Goal: Task Accomplishment & Management: Complete application form

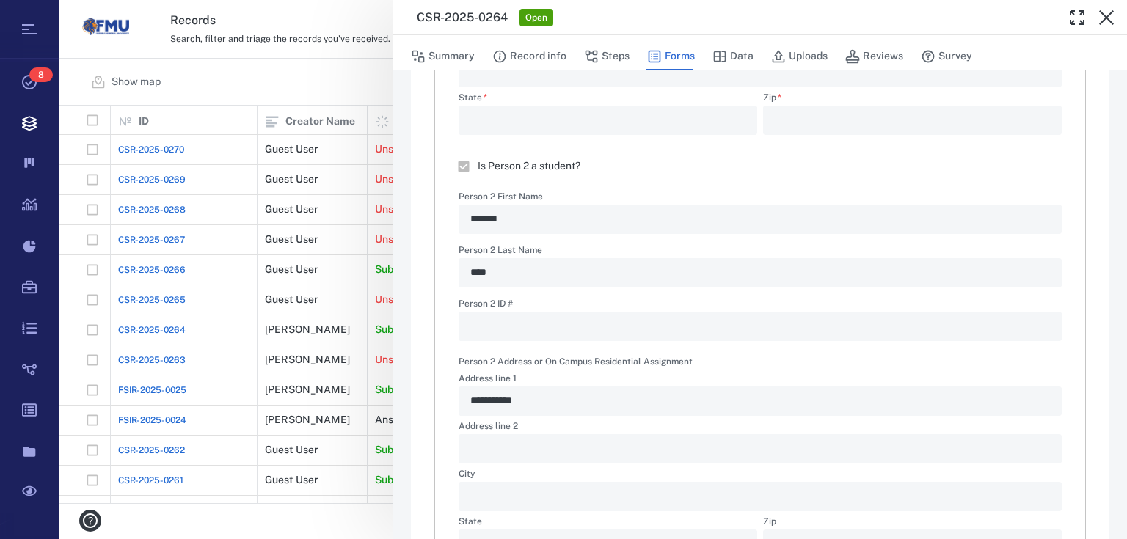
scroll to position [781, 0]
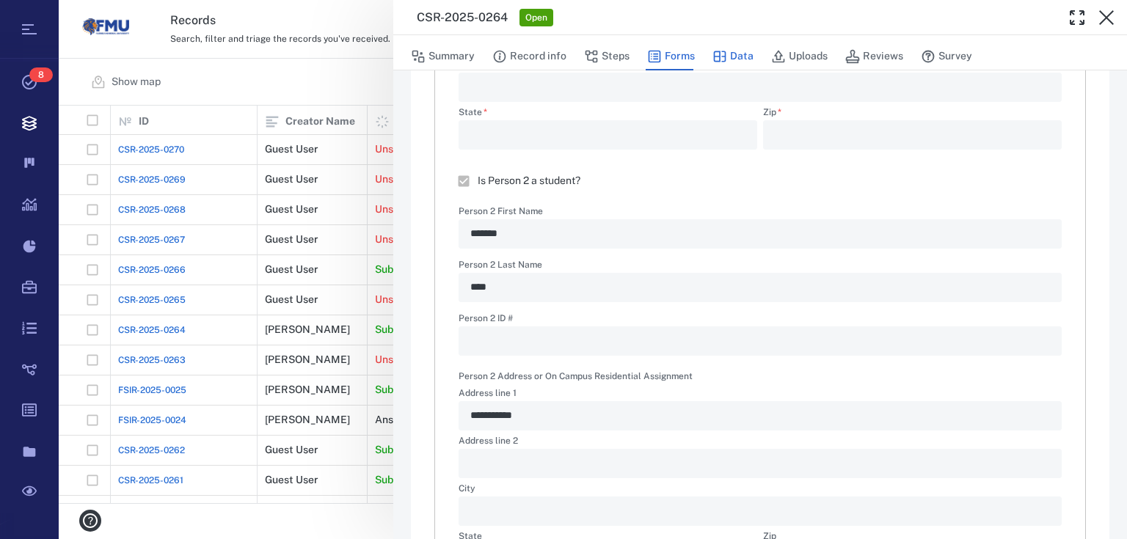
click at [735, 50] on button "Data" at bounding box center [733, 57] width 41 height 28
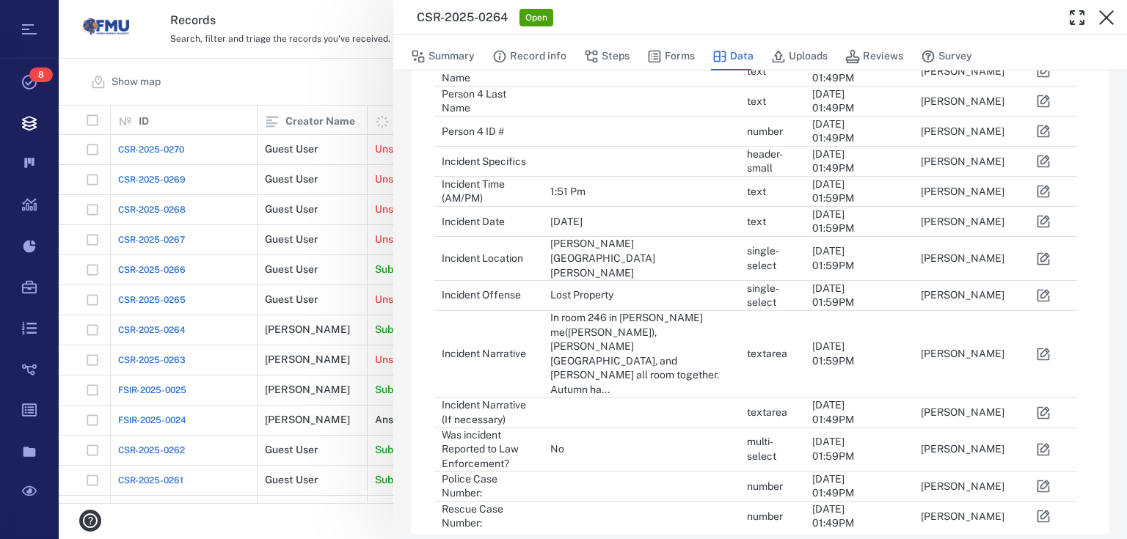
scroll to position [914, 0]
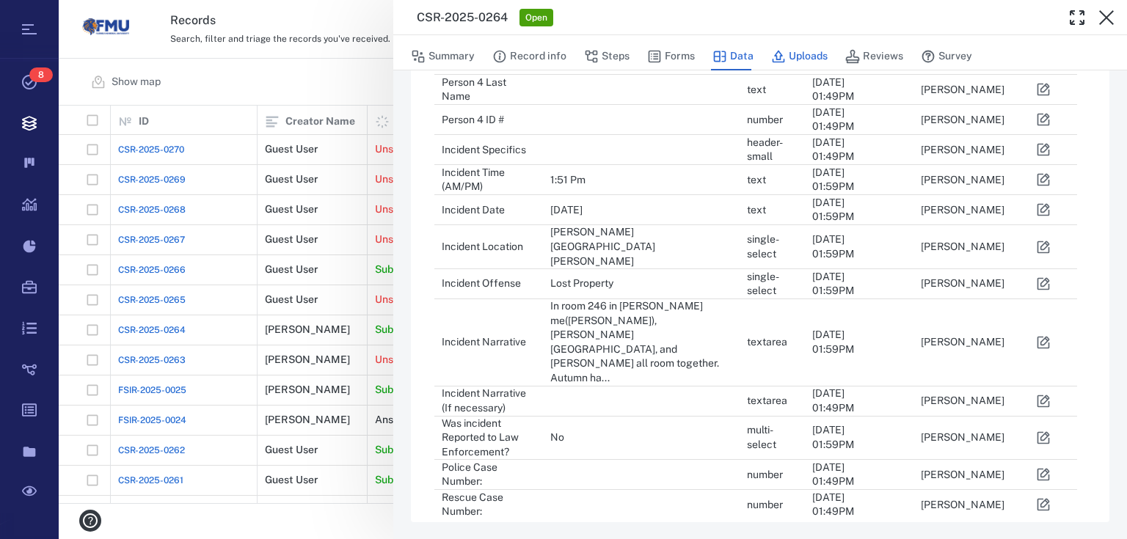
click at [783, 56] on icon "button" at bounding box center [778, 56] width 15 height 15
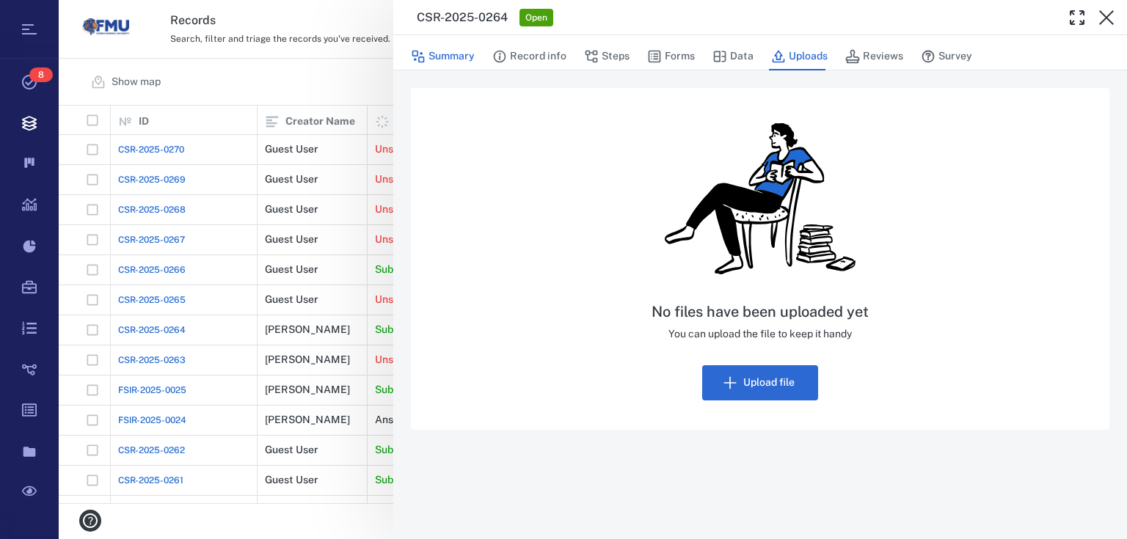
click at [462, 57] on button "Summary" at bounding box center [443, 57] width 64 height 28
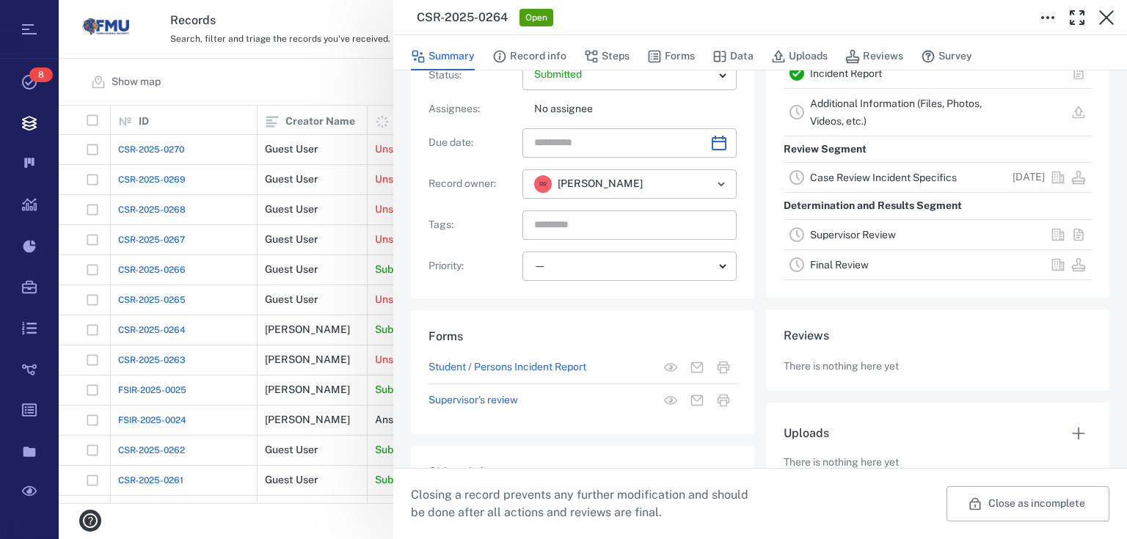
scroll to position [186, 0]
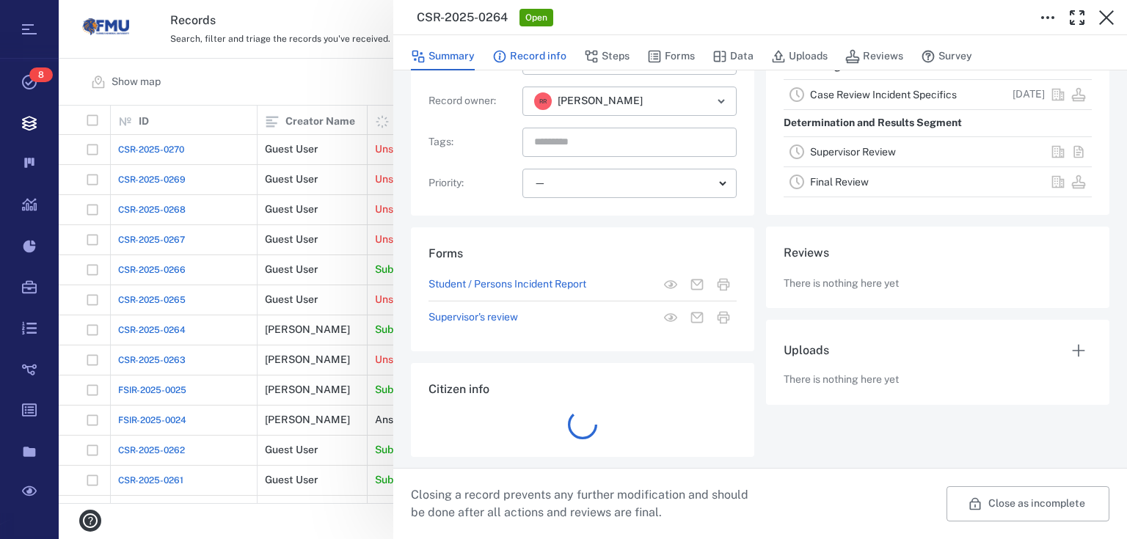
click at [535, 63] on button "Record info" at bounding box center [529, 57] width 74 height 28
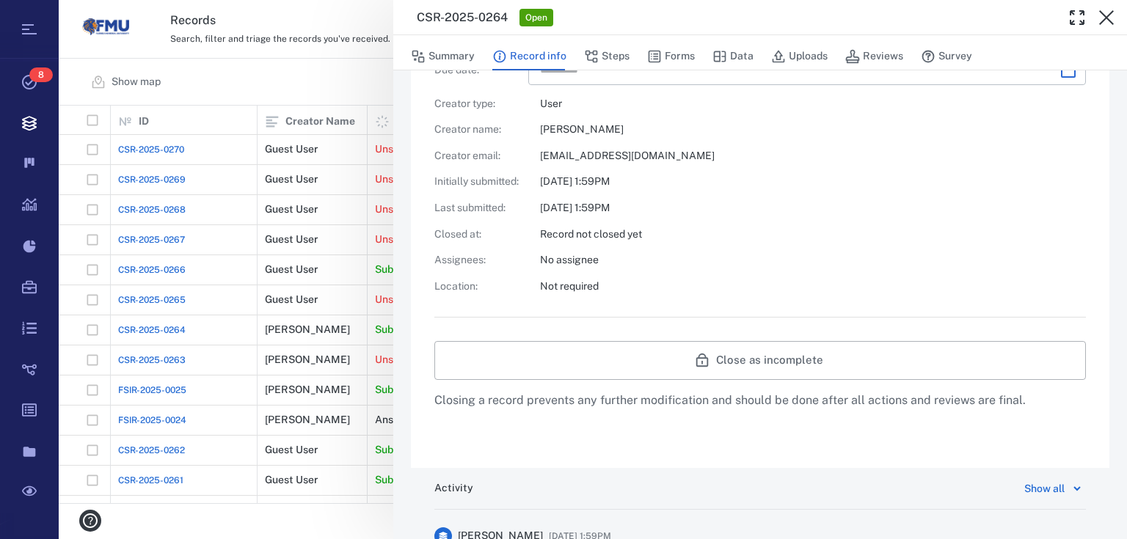
scroll to position [449, 0]
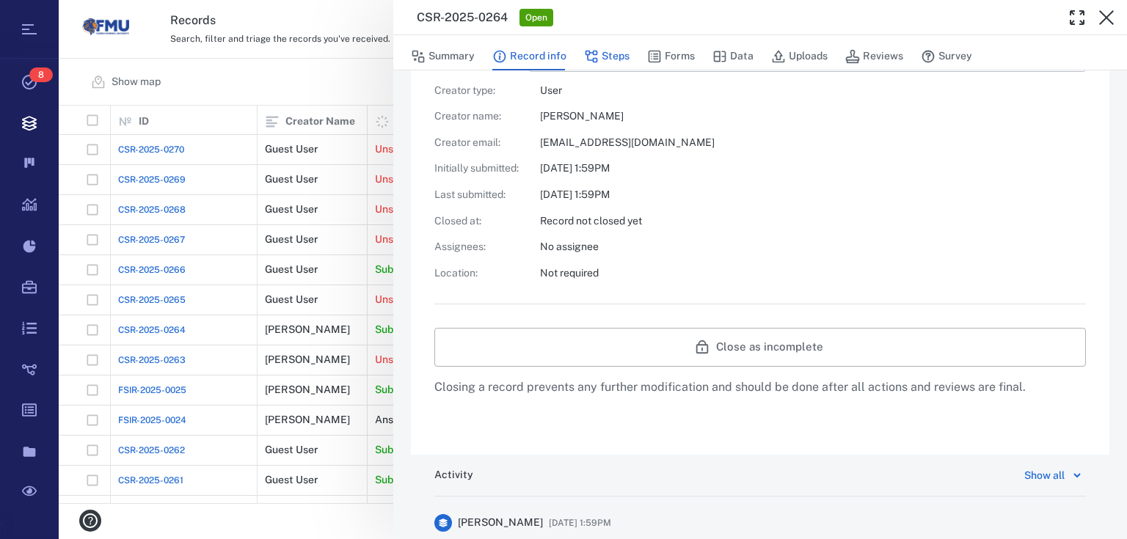
click at [600, 65] on button "Steps" at bounding box center [607, 57] width 46 height 28
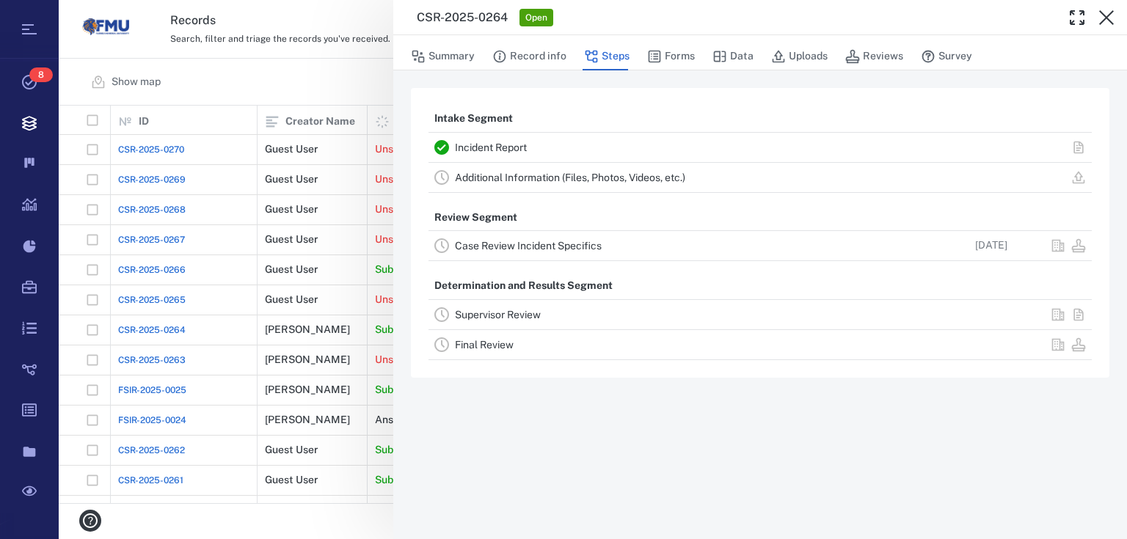
click at [587, 181] on link "Additional Information (Files, Photos, Videos, etc.)" at bounding box center [570, 178] width 230 height 12
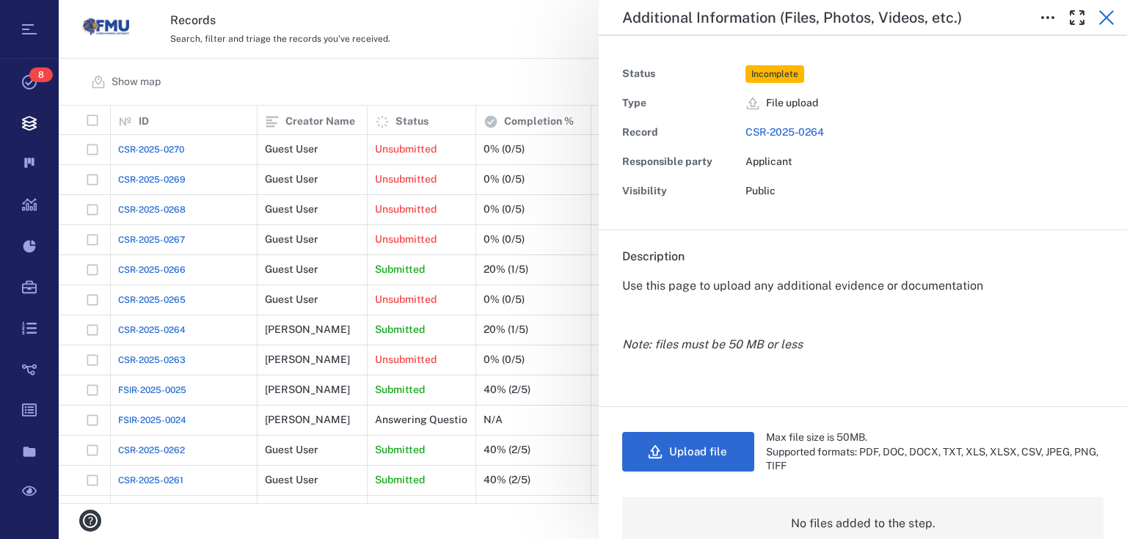
click at [1103, 12] on icon "button" at bounding box center [1107, 18] width 18 height 18
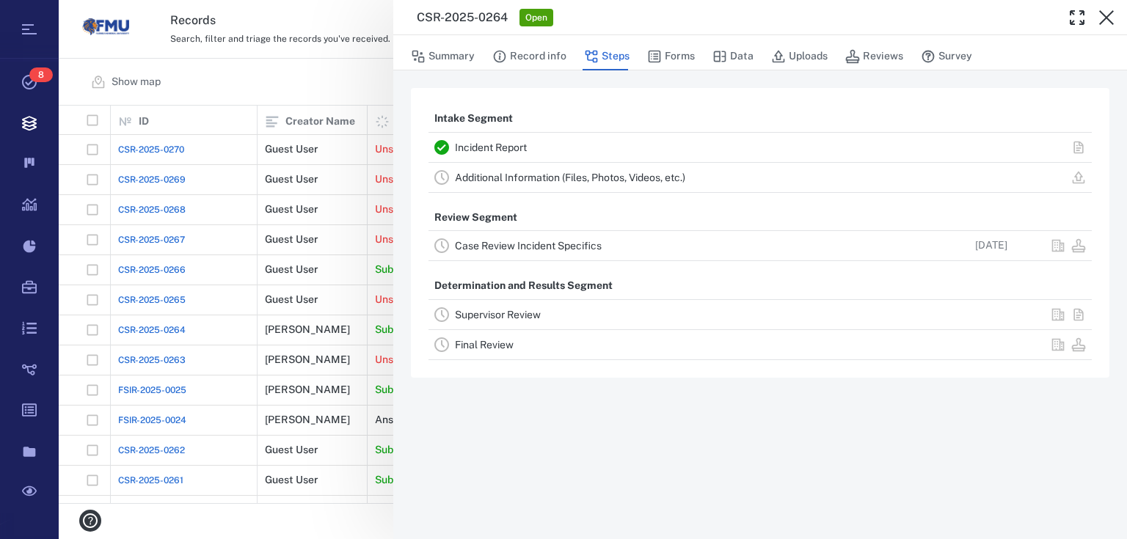
click at [318, 97] on div "CSR-2025-0264 Open Summary Record info Steps Forms Data Uploads Reviews Survey …" at bounding box center [593, 269] width 1069 height 539
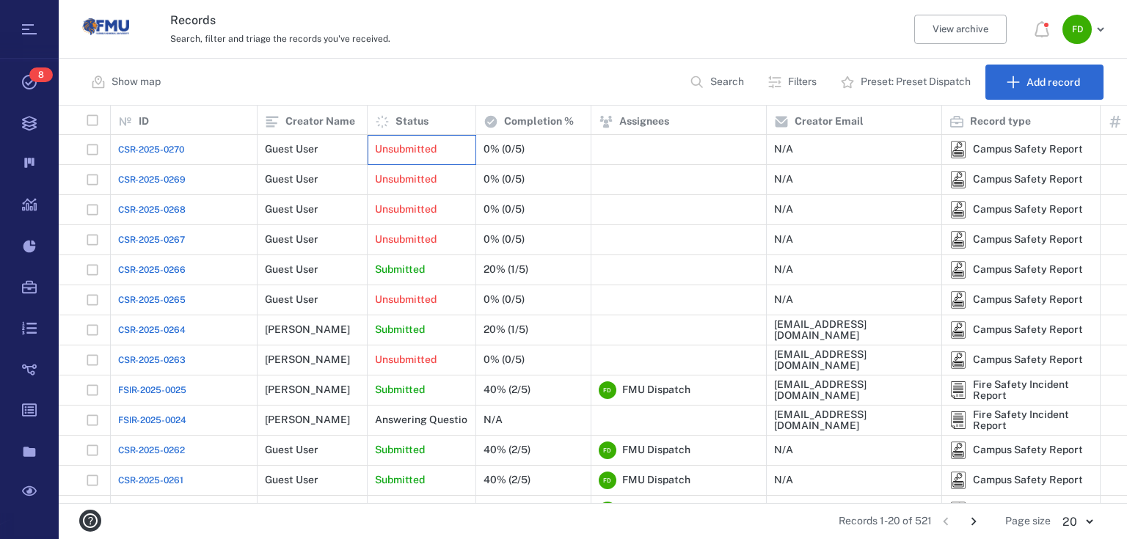
click at [429, 139] on div "Unsubmitted" at bounding box center [421, 149] width 93 height 29
click at [430, 144] on p "Unsubmitted" at bounding box center [406, 149] width 62 height 15
click at [531, 141] on div "0% (0/5)" at bounding box center [534, 149] width 100 height 29
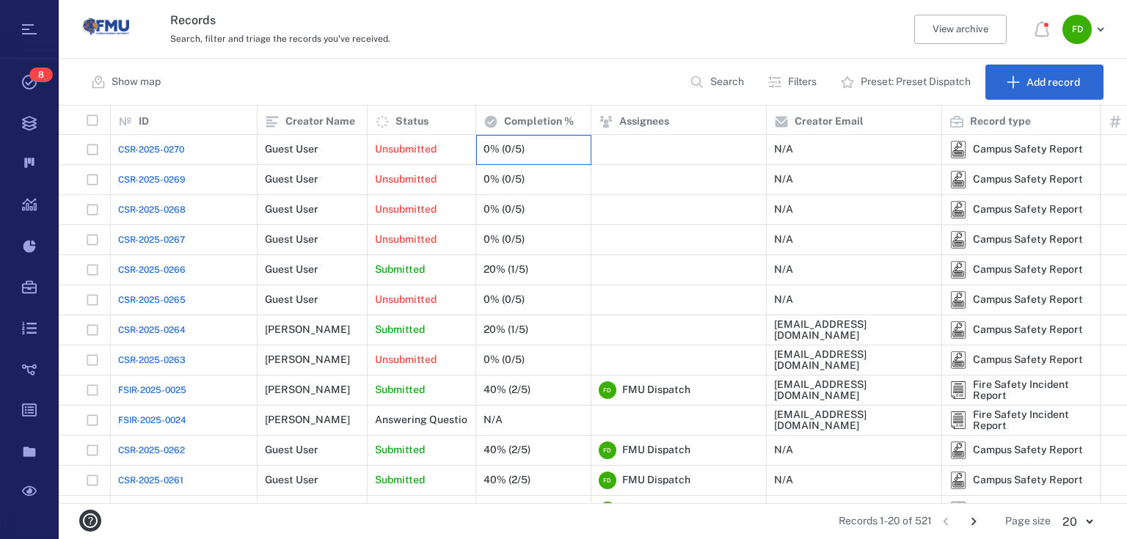
click at [564, 159] on div "0% (0/5)" at bounding box center [534, 149] width 100 height 29
click at [471, 155] on div "Unsubmitted" at bounding box center [422, 150] width 109 height 30
click at [443, 145] on div "Unsubmitted" at bounding box center [421, 149] width 93 height 29
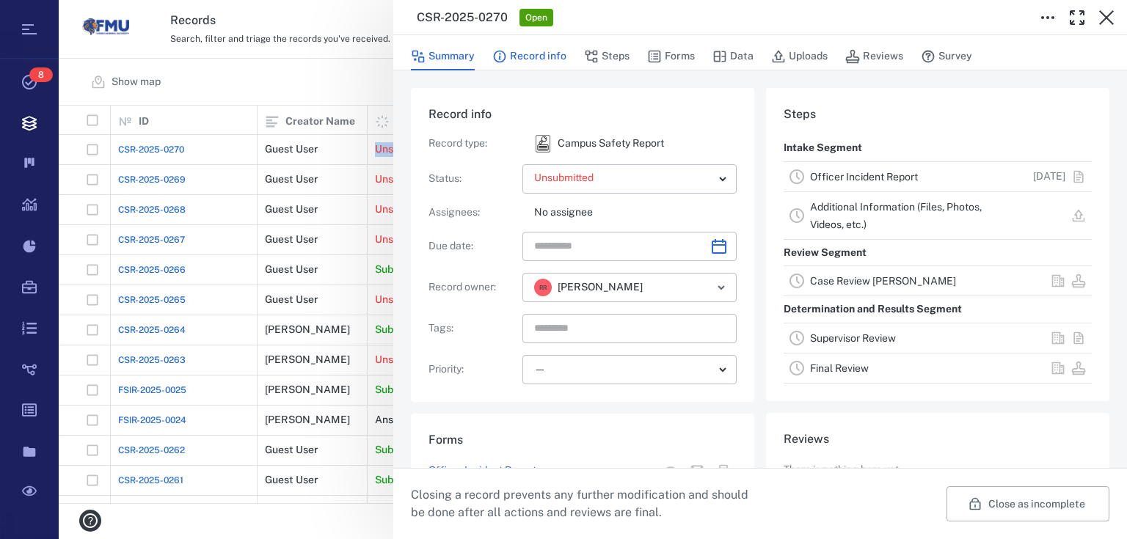
click at [540, 59] on button "Record info" at bounding box center [529, 57] width 74 height 28
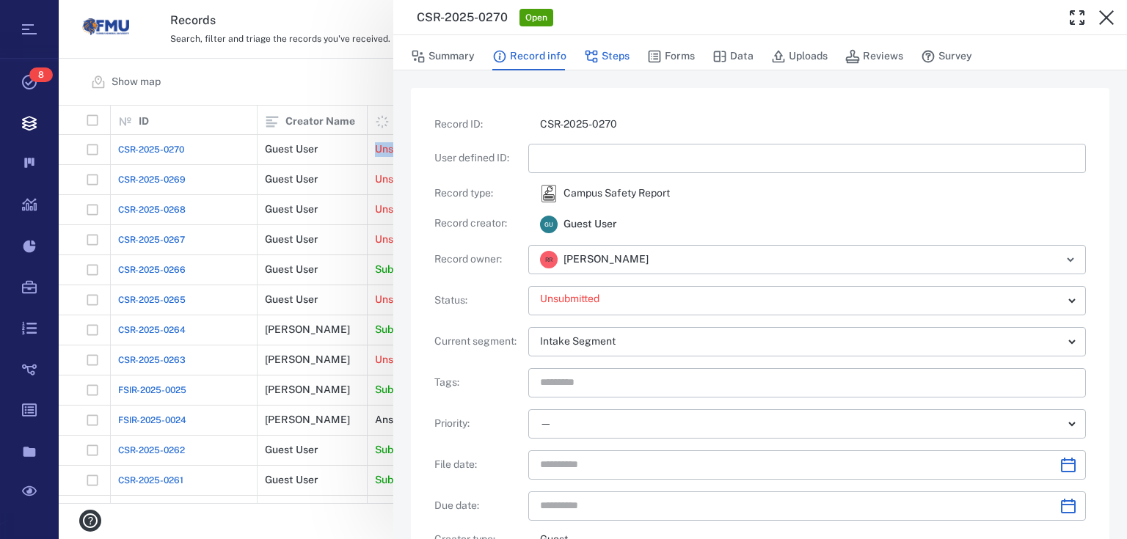
click at [621, 53] on button "Steps" at bounding box center [607, 57] width 46 height 28
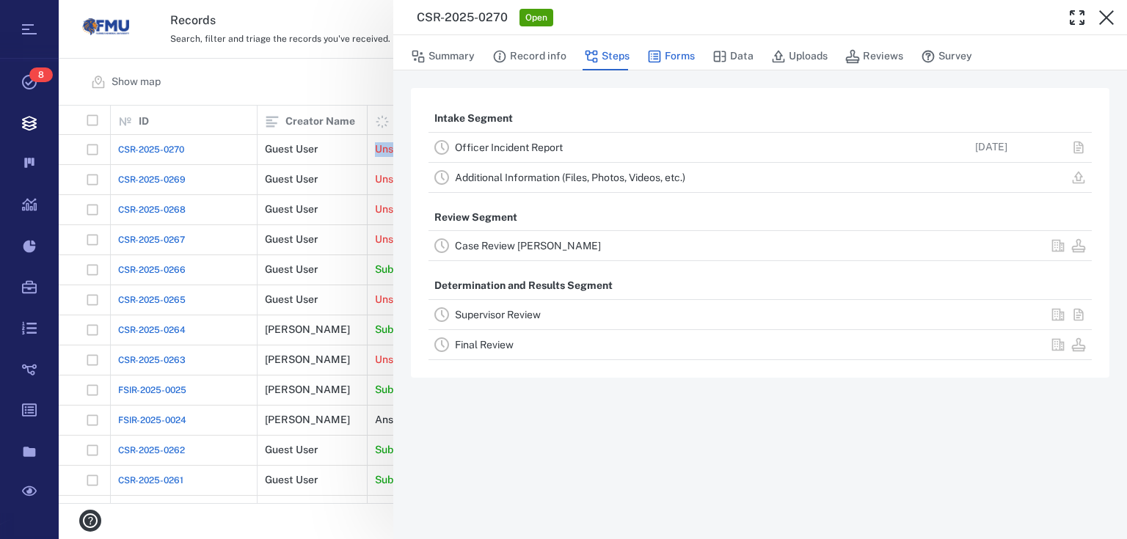
click at [682, 54] on button "Forms" at bounding box center [671, 57] width 48 height 28
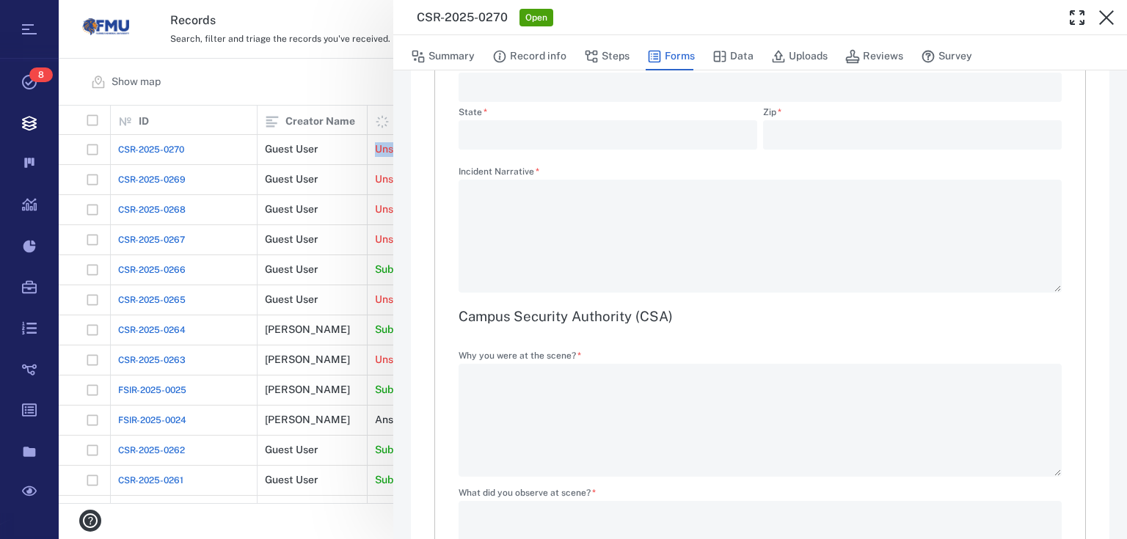
scroll to position [1174, 0]
click at [512, 53] on button "Record info" at bounding box center [529, 57] width 74 height 28
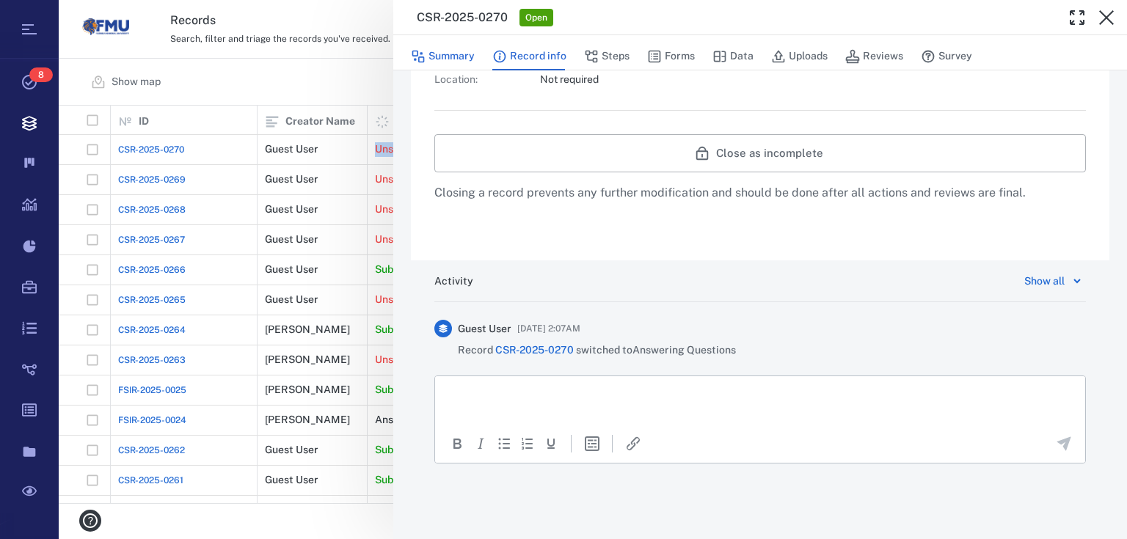
click at [456, 53] on button "Summary" at bounding box center [443, 57] width 64 height 28
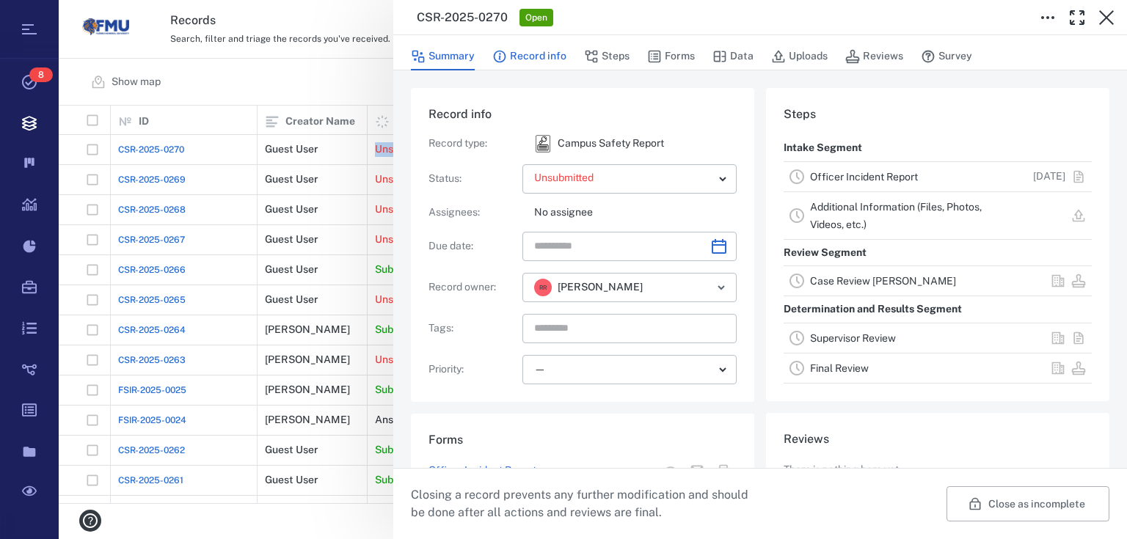
click at [549, 56] on button "Record info" at bounding box center [529, 57] width 74 height 28
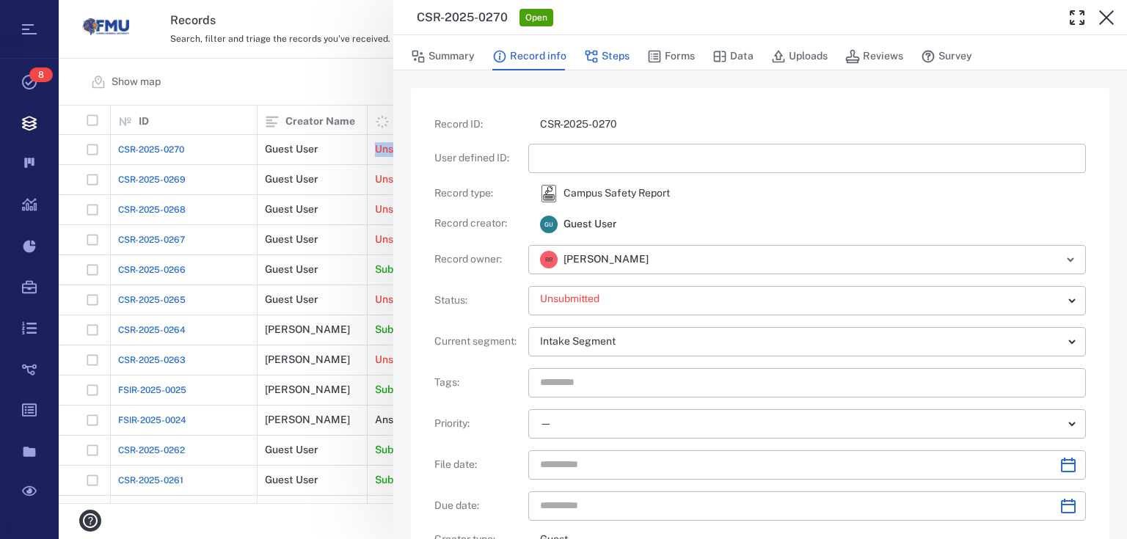
click at [607, 59] on button "Steps" at bounding box center [607, 57] width 46 height 28
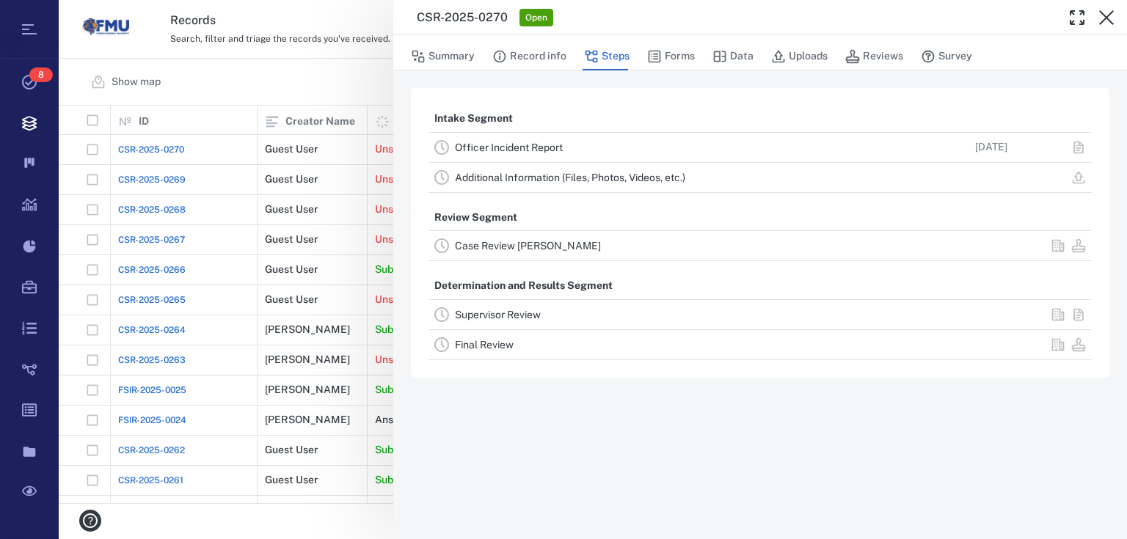
click at [553, 252] on div "Case Review CLEARY" at bounding box center [670, 246] width 430 height 18
click at [532, 241] on link "Case Review CLEARY" at bounding box center [528, 246] width 146 height 12
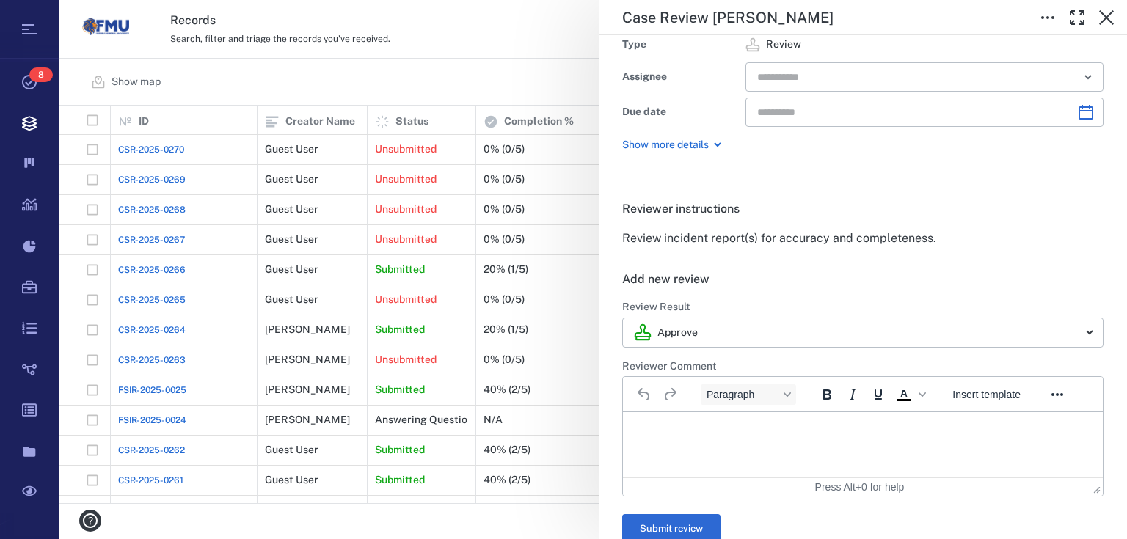
scroll to position [176, 0]
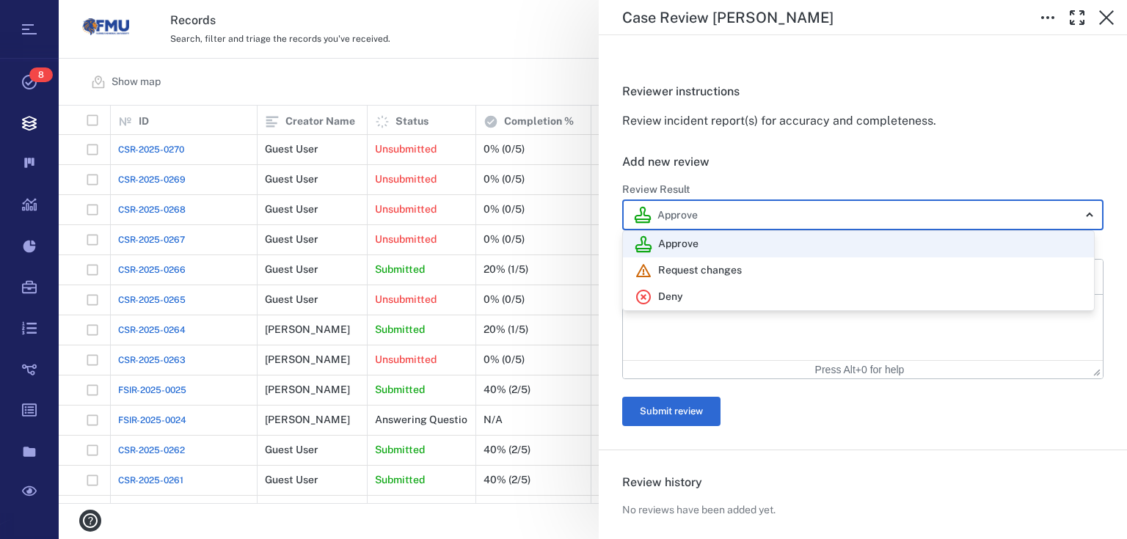
click at [706, 203] on body "Tasks 8 Records Boards Dashboard Reports Record types Guide steps Rules Form bu…" at bounding box center [563, 269] width 1127 height 539
click at [706, 203] on div at bounding box center [563, 269] width 1127 height 539
click at [706, 203] on body "Tasks 8 Records Boards Dashboard Reports Record types Guide steps Rules Form bu…" at bounding box center [563, 269] width 1127 height 539
click at [690, 217] on div at bounding box center [563, 269] width 1127 height 539
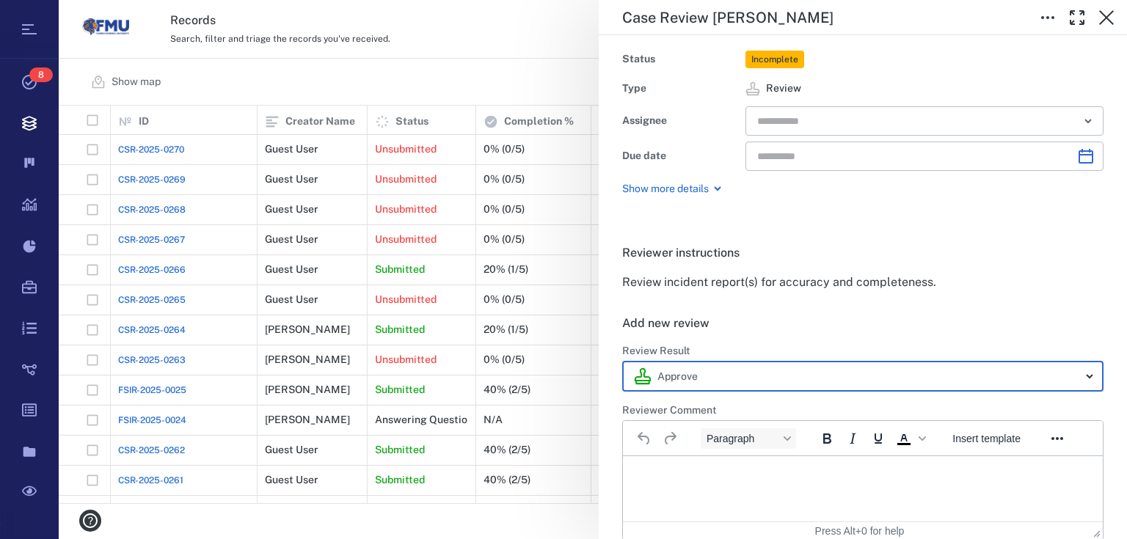
scroll to position [0, 0]
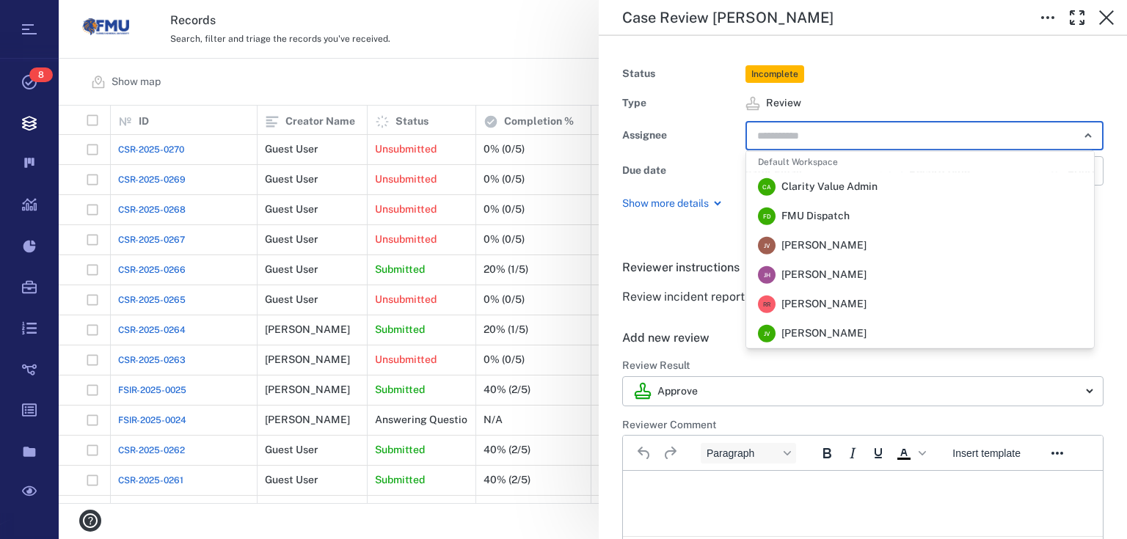
click at [776, 141] on input "text" at bounding box center [908, 135] width 304 height 21
click at [801, 211] on span "FMU Dispatch" at bounding box center [816, 216] width 68 height 15
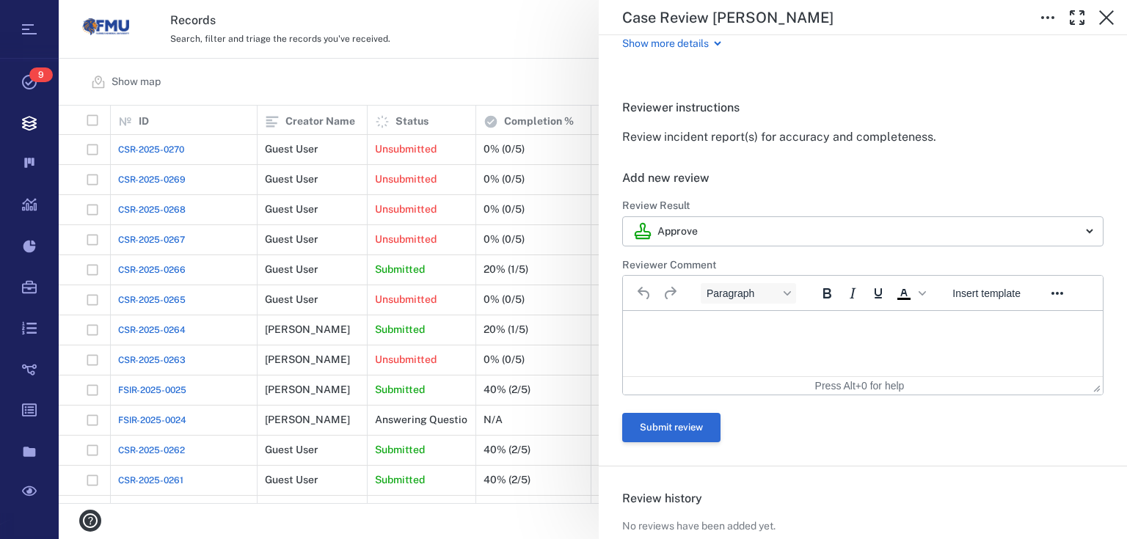
scroll to position [235, 0]
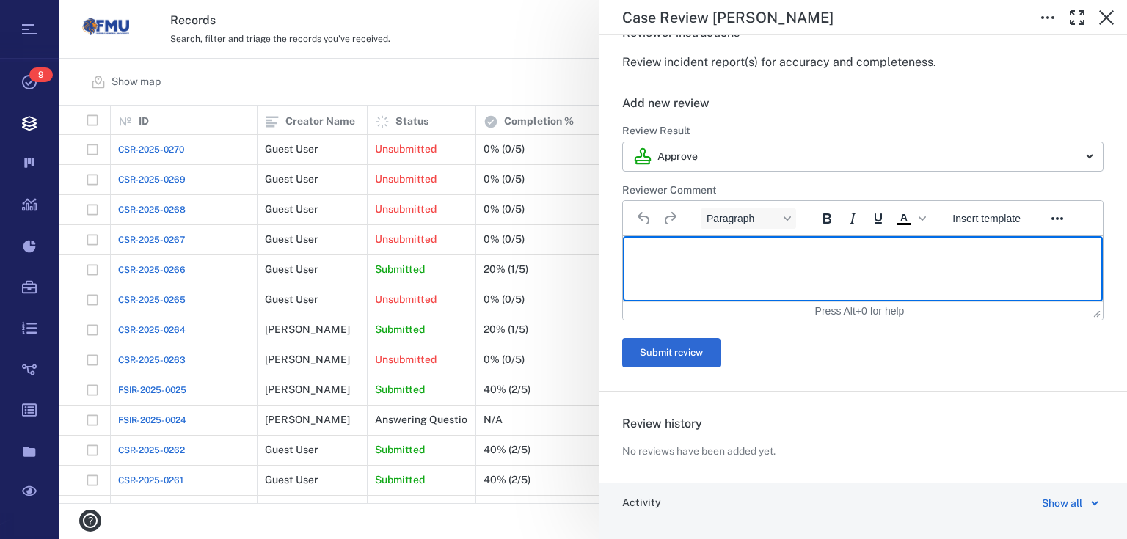
click at [655, 259] on p "Rich Text Area. Press ALT-0 for help." at bounding box center [863, 254] width 455 height 13
click at [713, 357] on button "Submit review" at bounding box center [671, 352] width 98 height 29
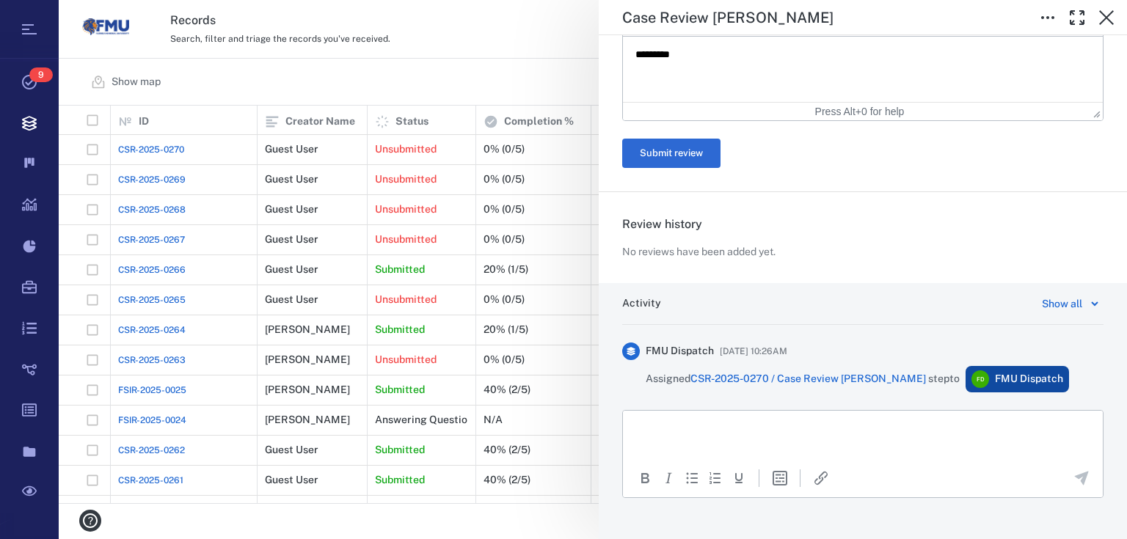
scroll to position [451, 0]
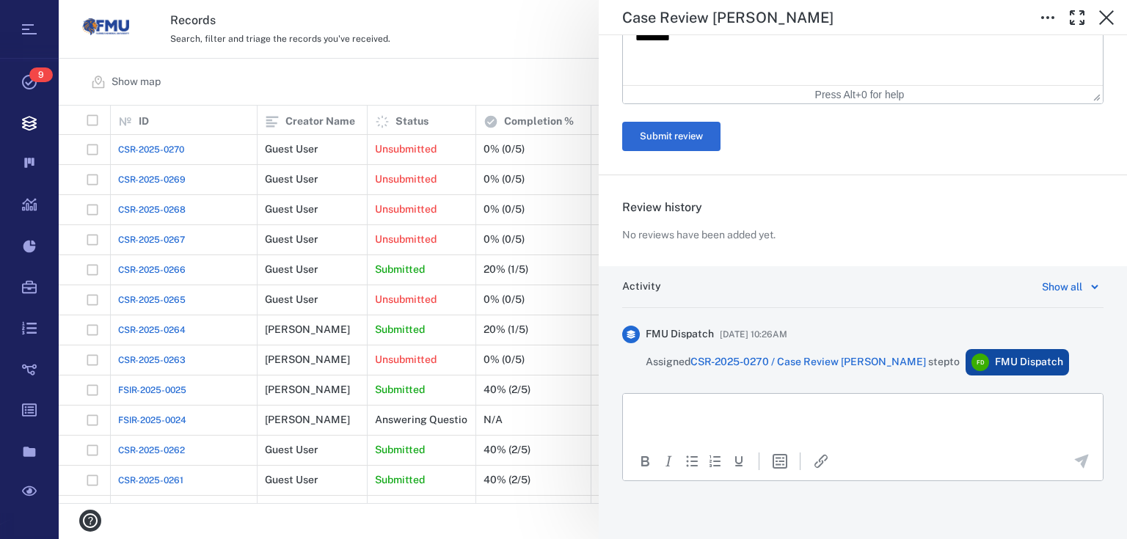
click at [490, 76] on div "**********" at bounding box center [593, 269] width 1069 height 539
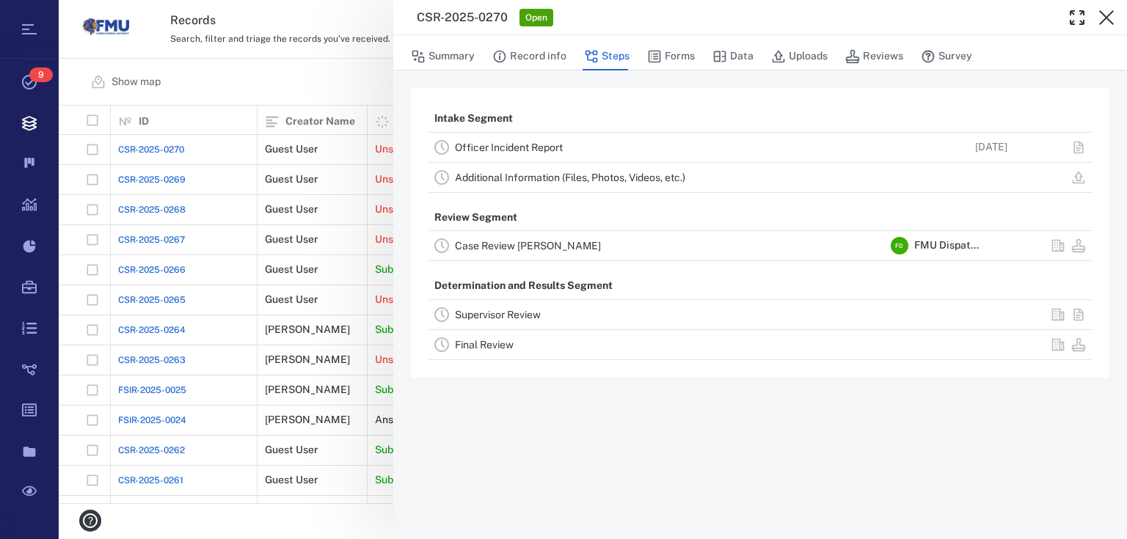
click at [359, 87] on div "CSR-2025-0270 Open Summary Record info Steps Forms Data Uploads Reviews Survey …" at bounding box center [593, 269] width 1069 height 539
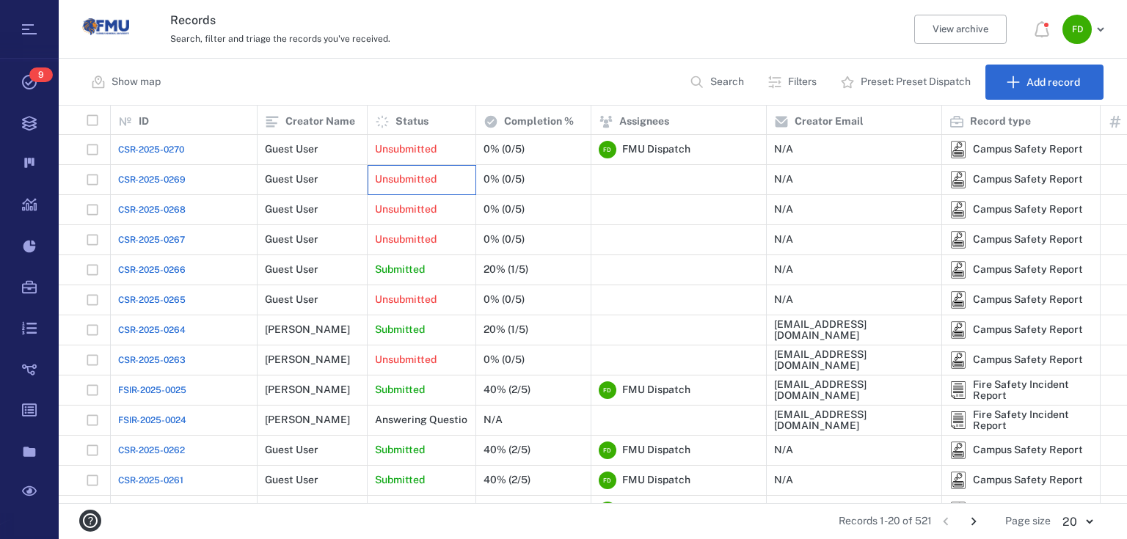
click at [462, 177] on div "Unsubmitted" at bounding box center [421, 179] width 93 height 29
click at [432, 186] on p "Unsubmitted" at bounding box center [406, 179] width 62 height 15
click at [418, 188] on div "Unsubmitted" at bounding box center [421, 179] width 93 height 29
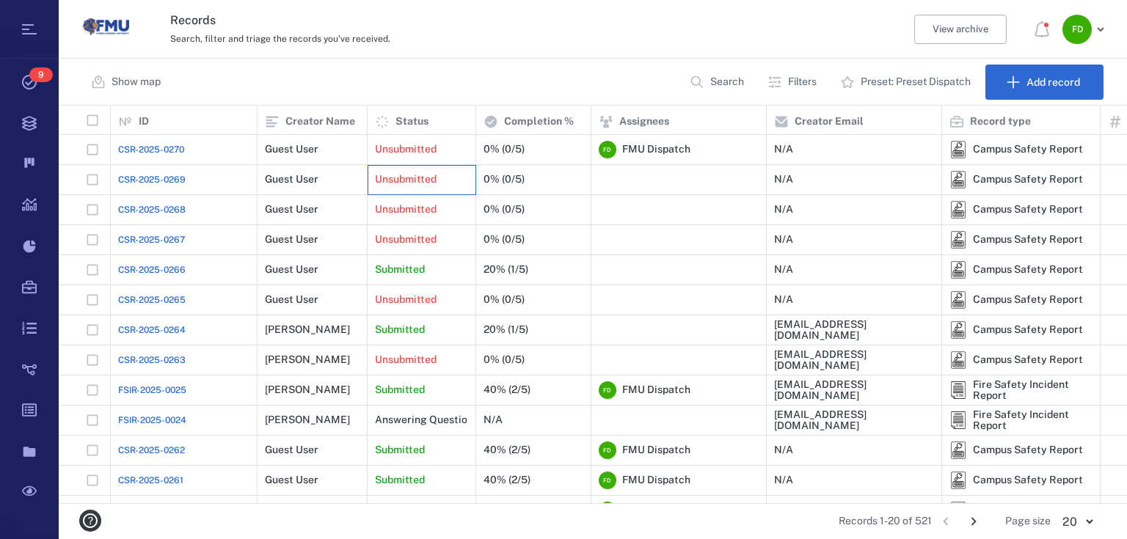
click at [418, 188] on div "Unsubmitted" at bounding box center [421, 179] width 93 height 29
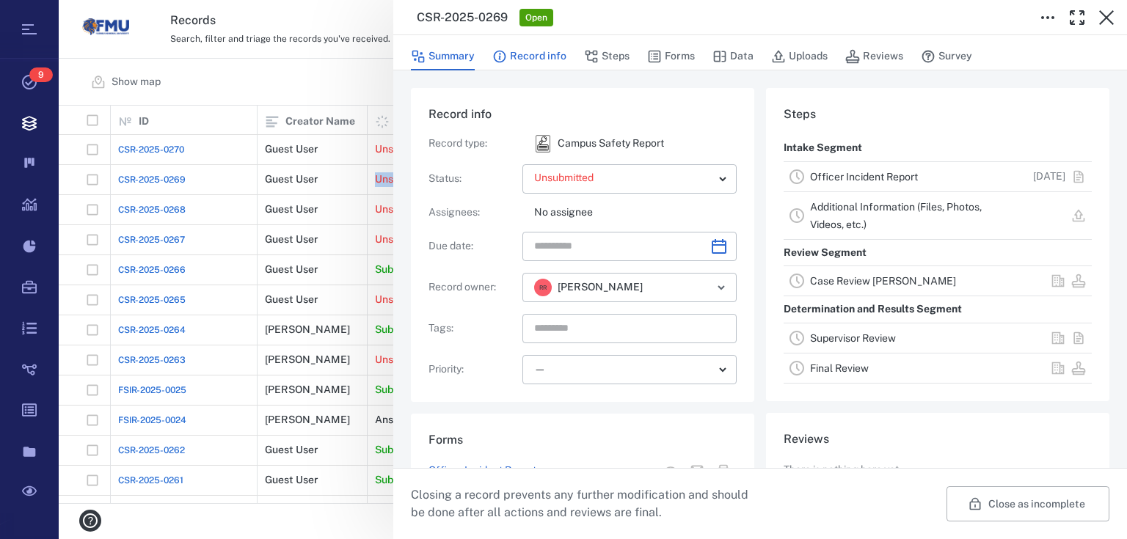
click at [511, 50] on button "Record info" at bounding box center [529, 57] width 74 height 28
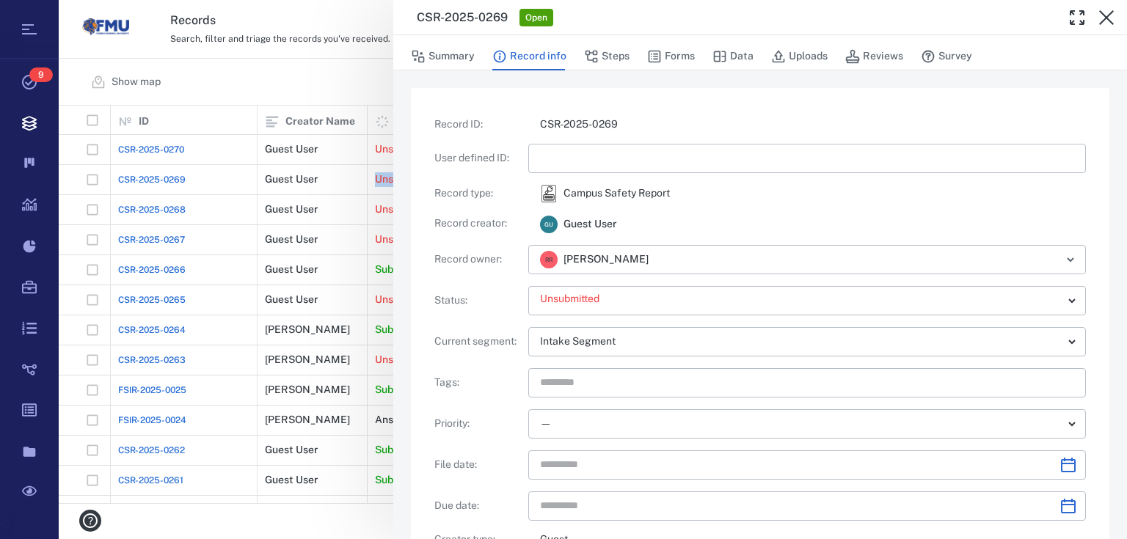
click at [511, 62] on button "Record info" at bounding box center [529, 57] width 74 height 28
click at [510, 62] on button "Record info" at bounding box center [529, 57] width 74 height 28
click at [592, 62] on icon "button" at bounding box center [592, 57] width 12 height 12
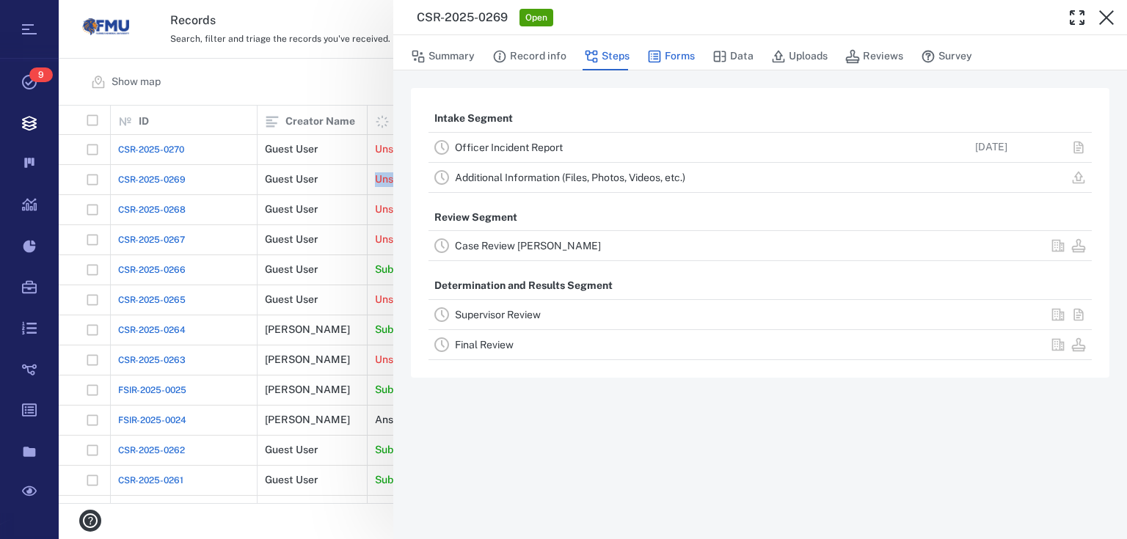
click at [657, 43] on button "Forms" at bounding box center [671, 57] width 48 height 28
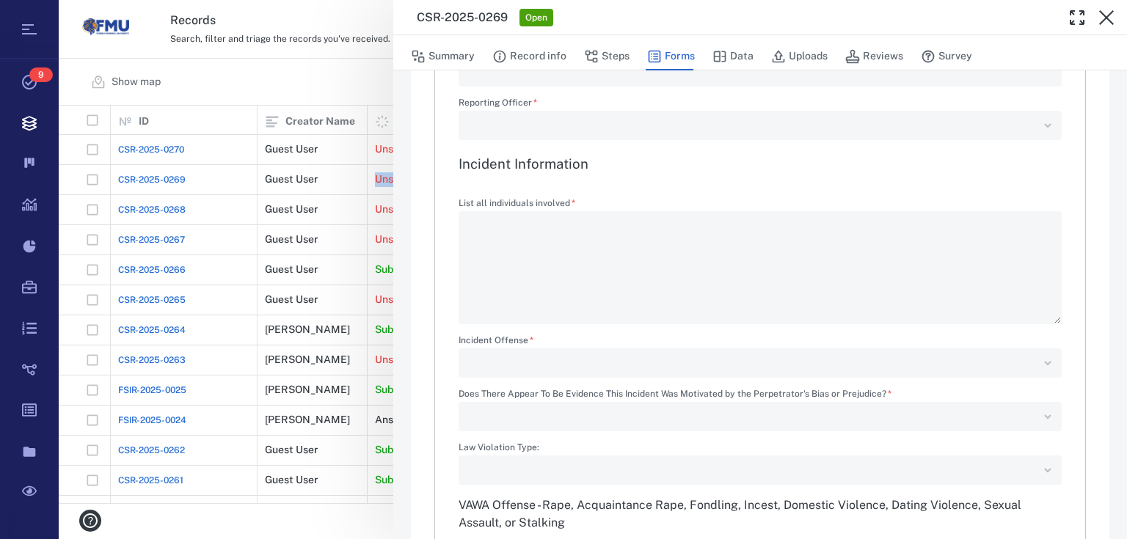
scroll to position [235, 0]
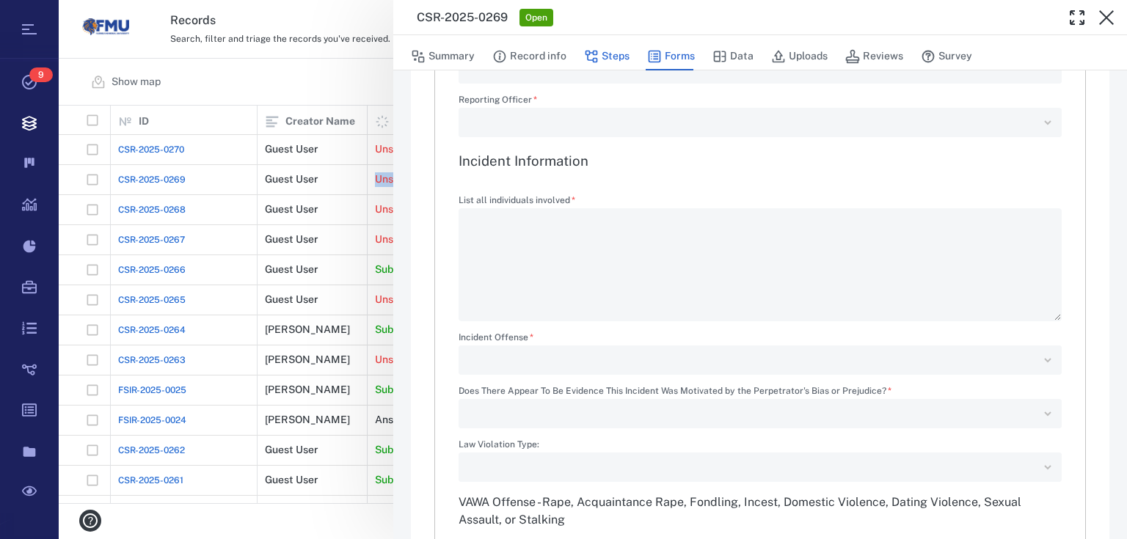
click at [605, 60] on button "Steps" at bounding box center [607, 57] width 46 height 28
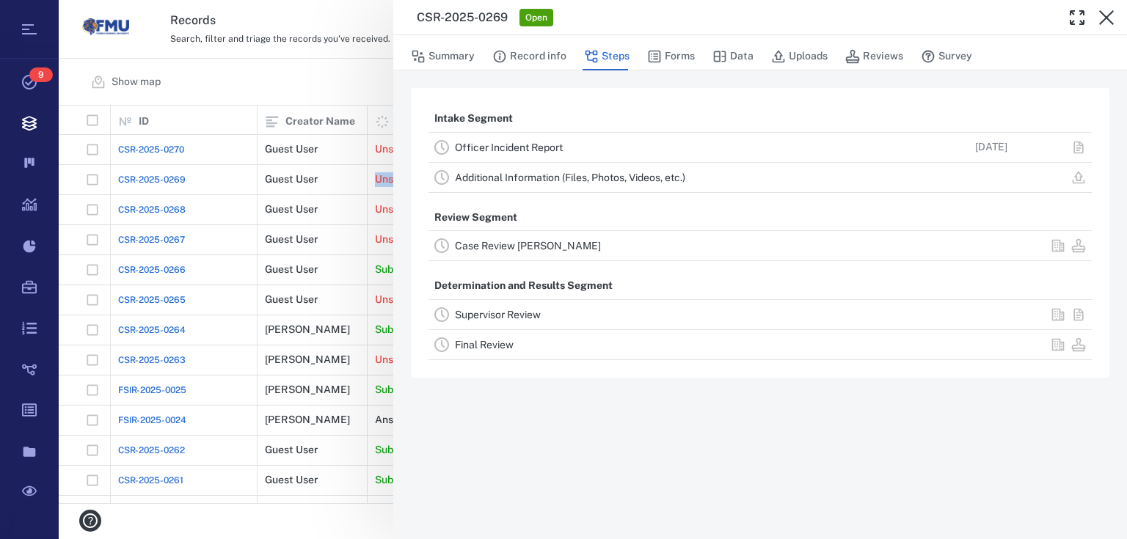
click at [543, 247] on link "Case Review CLEARY" at bounding box center [528, 246] width 146 height 12
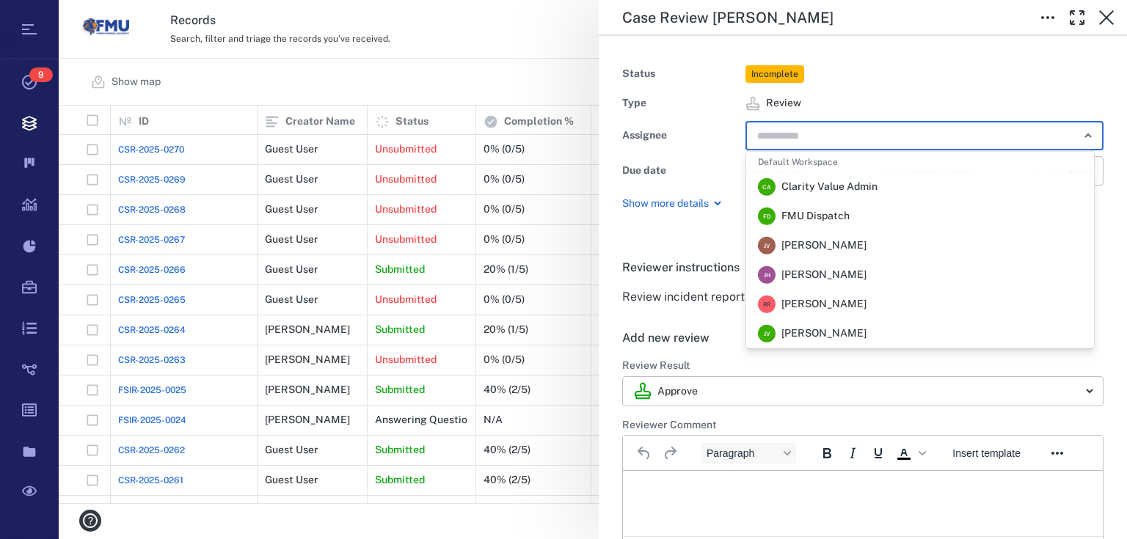
click at [788, 134] on input "text" at bounding box center [908, 135] width 304 height 21
click at [804, 219] on span "FMU Dispatch" at bounding box center [816, 216] width 68 height 15
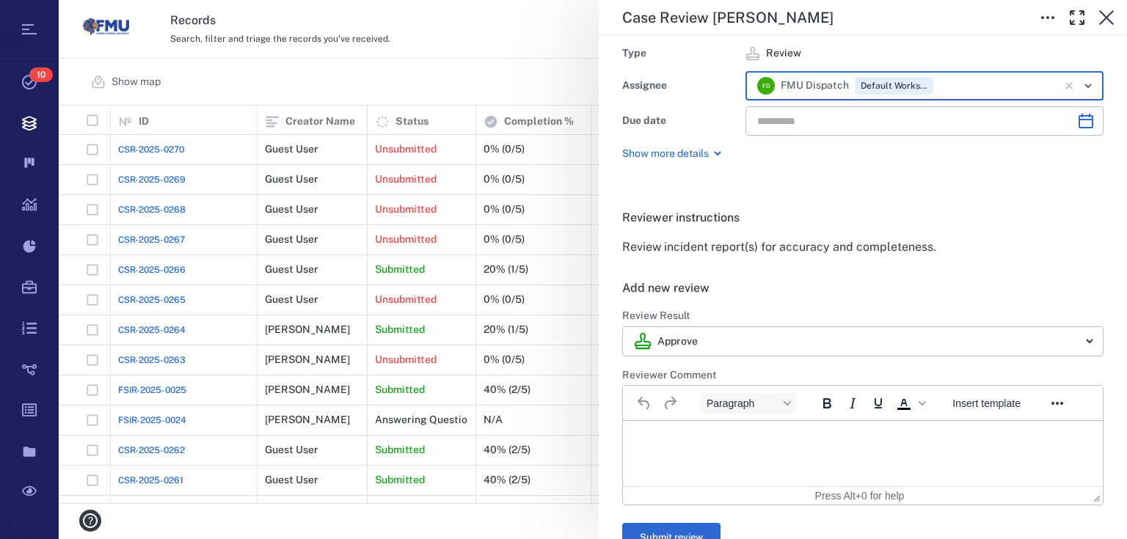
scroll to position [117, 0]
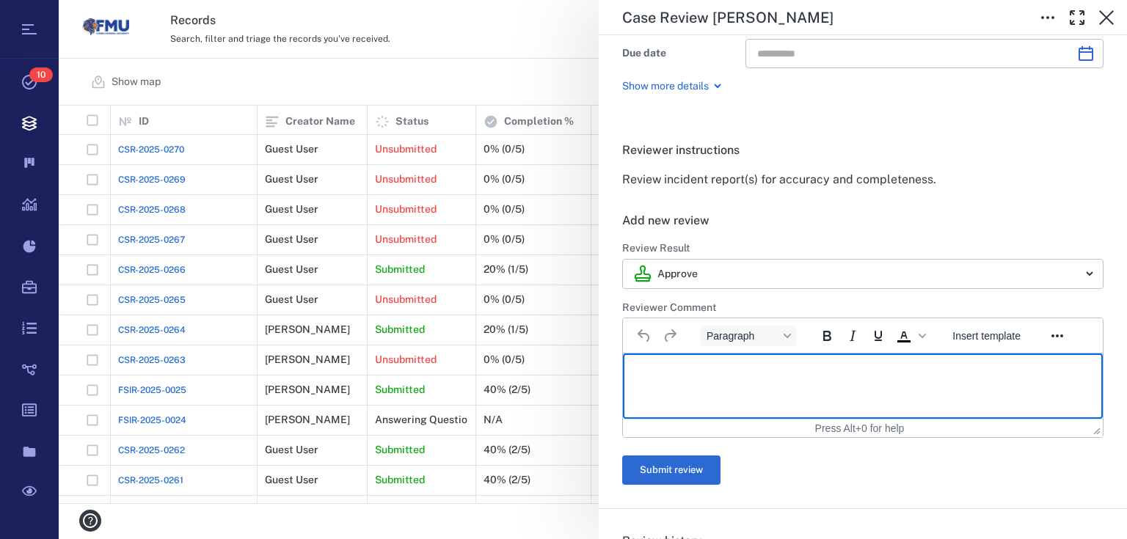
click at [683, 370] on p "Rich Text Area. Press ALT-0 for help." at bounding box center [863, 371] width 455 height 13
click at [687, 471] on button "Submit review" at bounding box center [671, 470] width 98 height 29
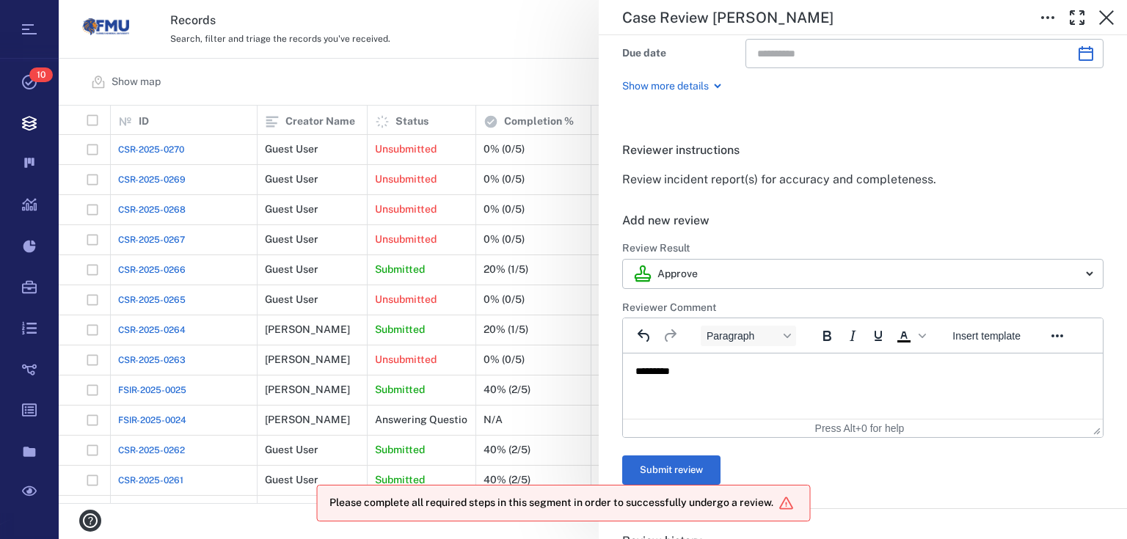
click at [539, 89] on div "**********" at bounding box center [593, 269] width 1069 height 539
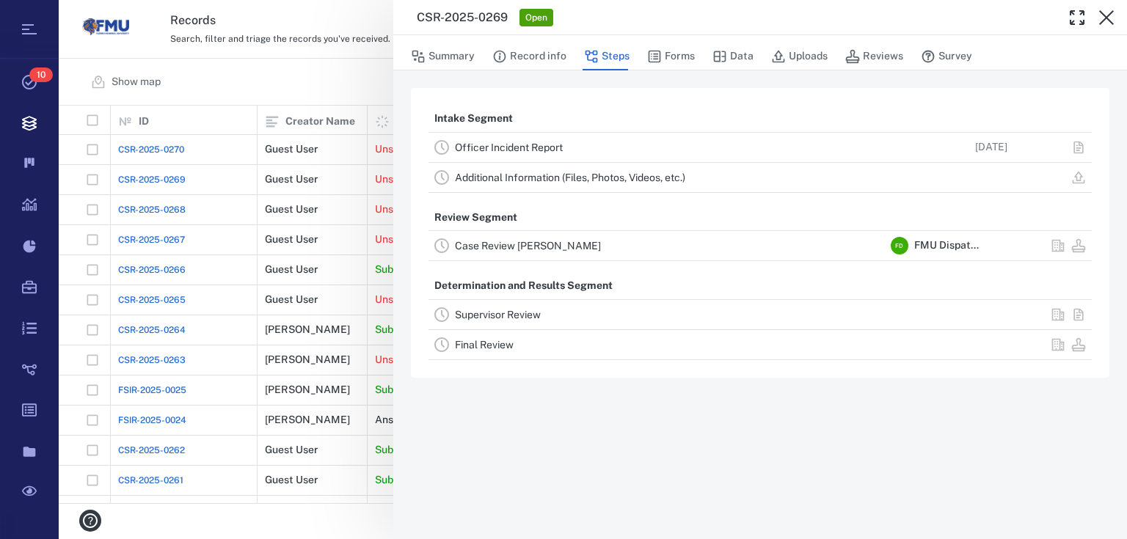
click at [358, 79] on div "CSR-2025-0269 Open Summary Record info Steps Forms Data Uploads Reviews Survey …" at bounding box center [593, 269] width 1069 height 539
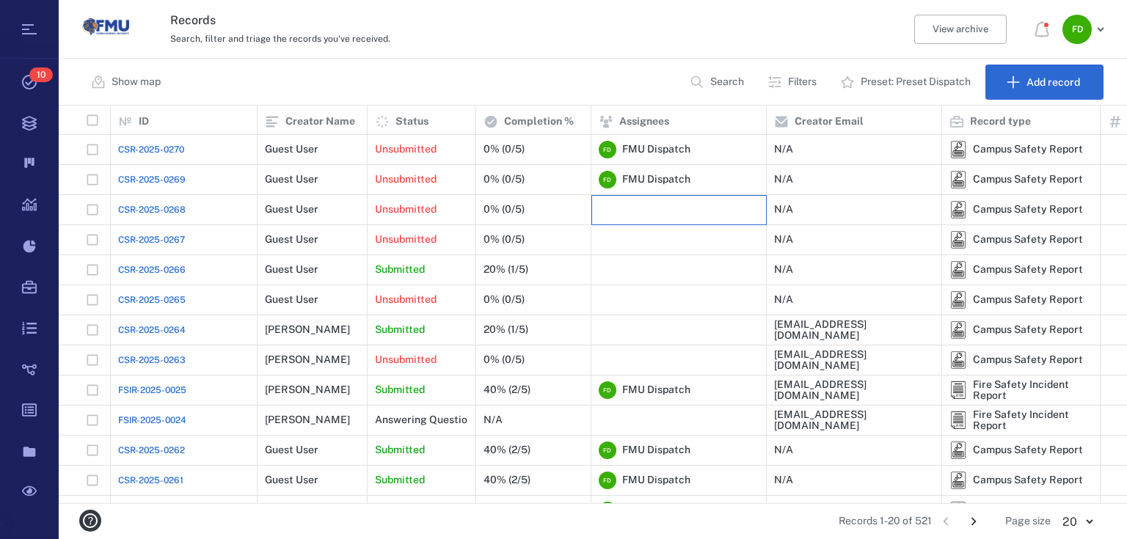
click at [628, 211] on div at bounding box center [679, 209] width 160 height 29
click at [658, 208] on div at bounding box center [679, 209] width 160 height 29
click at [619, 203] on div at bounding box center [679, 209] width 160 height 29
click at [619, 205] on div at bounding box center [679, 209] width 160 height 29
click at [621, 200] on div at bounding box center [679, 209] width 160 height 29
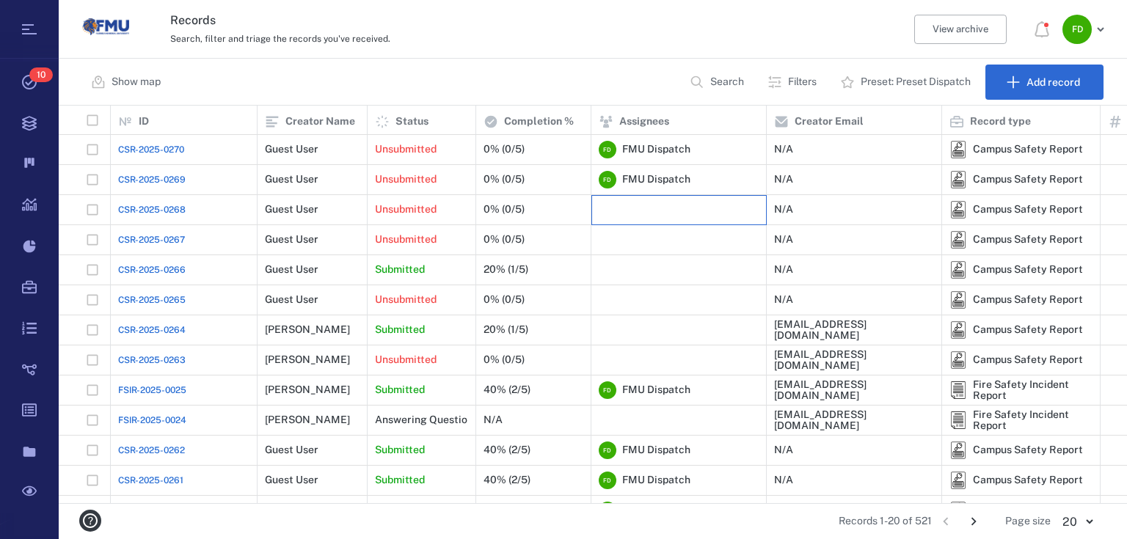
click at [621, 200] on div at bounding box center [679, 209] width 160 height 29
click at [403, 197] on div "Unsubmitted" at bounding box center [421, 209] width 93 height 29
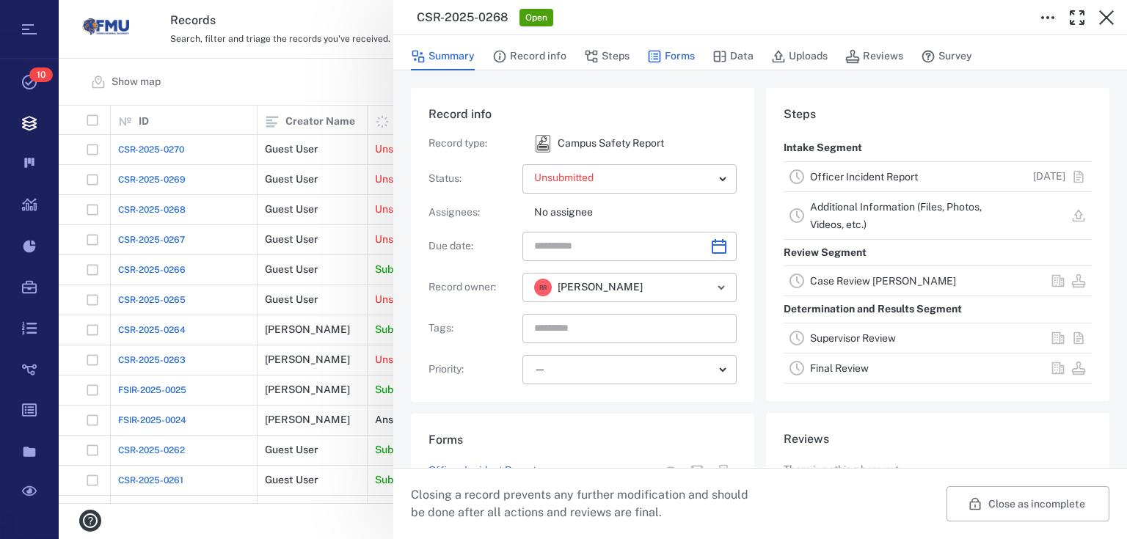
click at [678, 57] on button "Forms" at bounding box center [671, 57] width 48 height 28
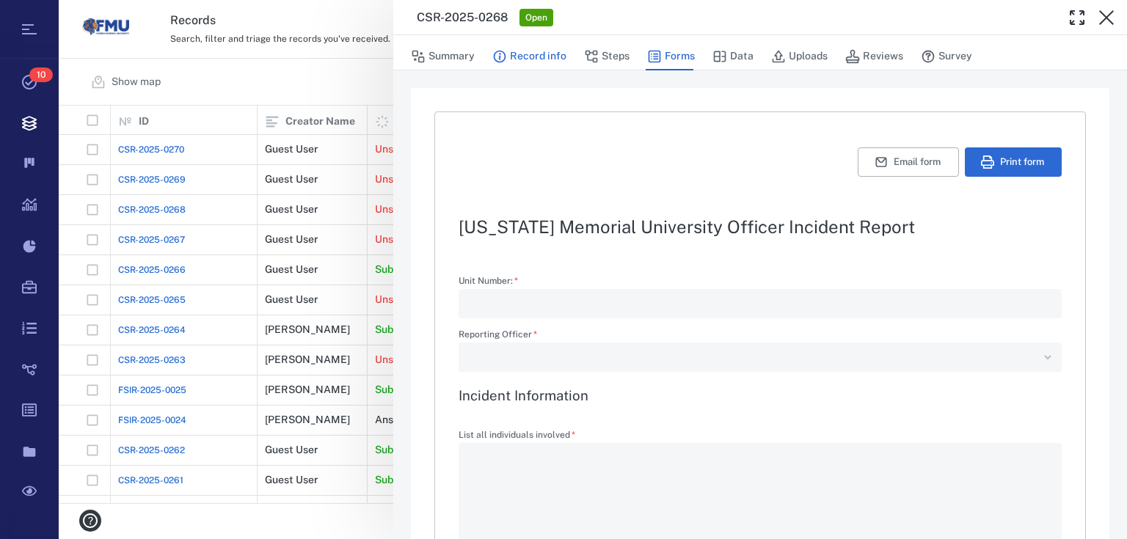
click at [551, 59] on button "Record info" at bounding box center [529, 57] width 74 height 28
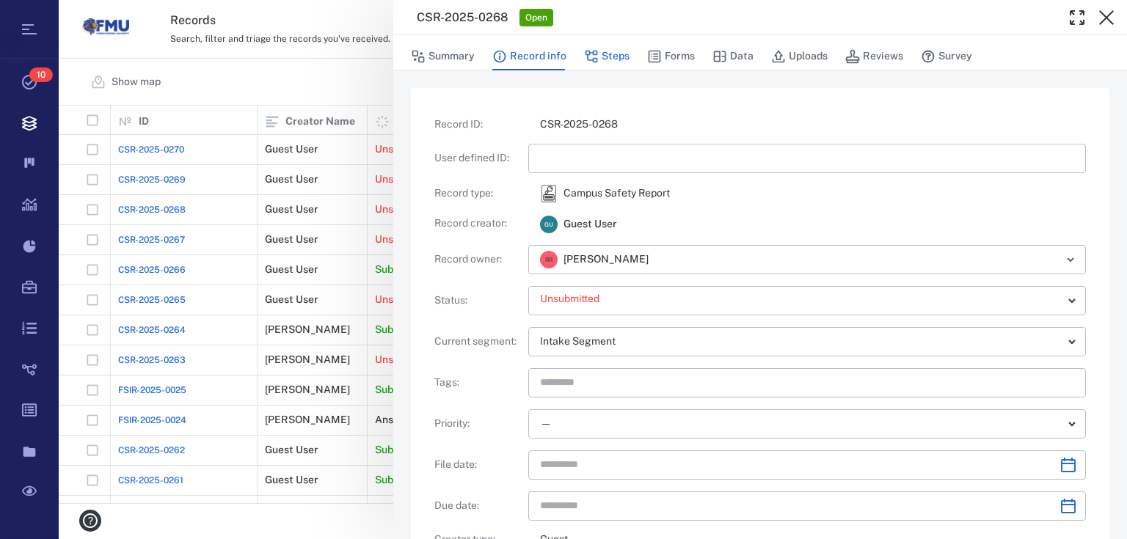
click at [614, 50] on button "Steps" at bounding box center [607, 57] width 46 height 28
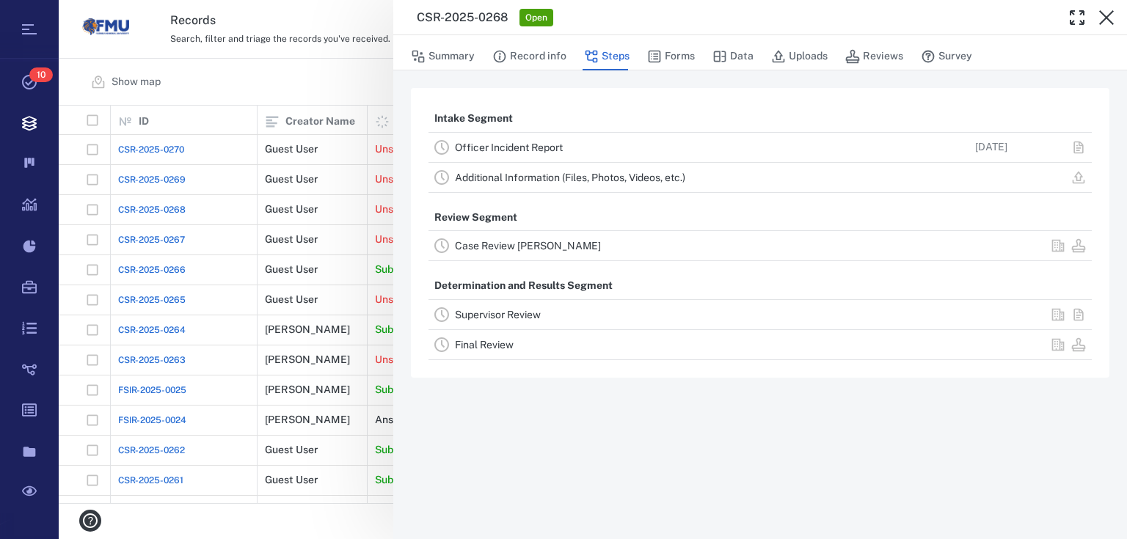
click at [536, 239] on div "Case Review CLEARY" at bounding box center [670, 246] width 430 height 18
click at [531, 248] on link "Case Review CLEARY" at bounding box center [528, 246] width 146 height 12
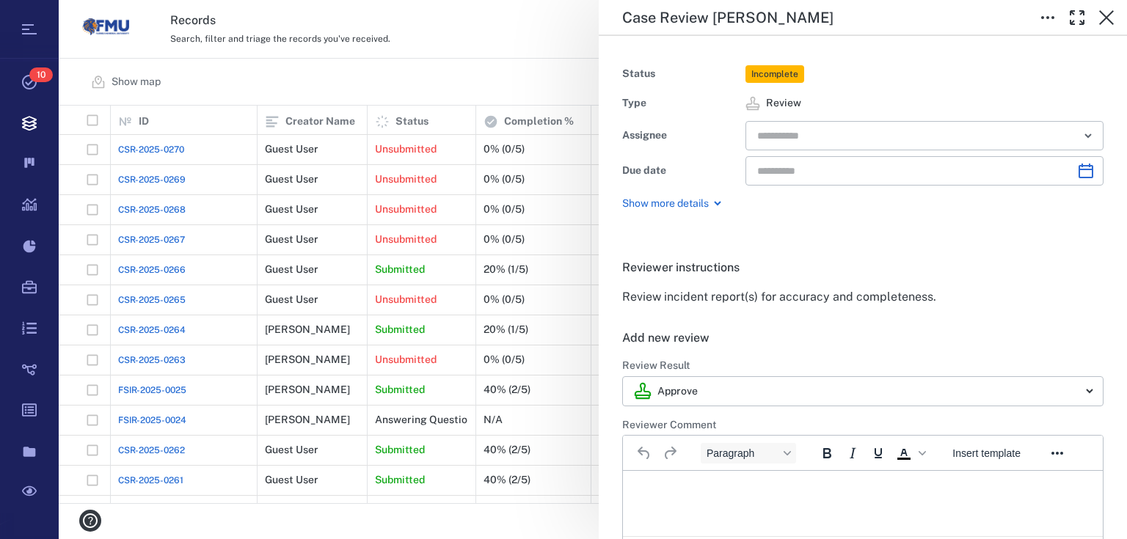
click at [674, 479] on html at bounding box center [863, 489] width 480 height 37
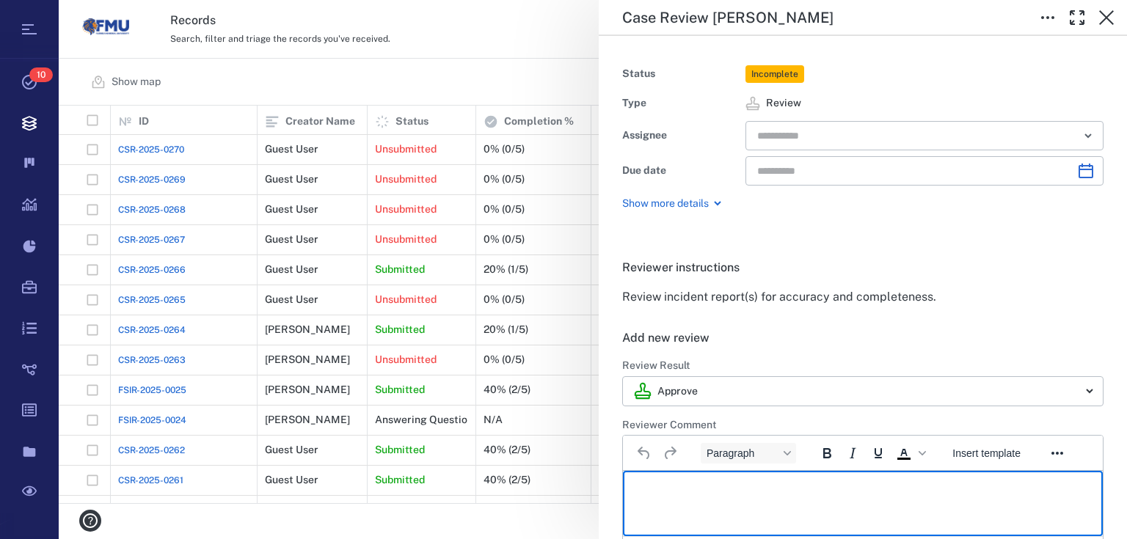
click at [674, 479] on html at bounding box center [863, 489] width 480 height 37
click at [672, 490] on p "**********" at bounding box center [859, 489] width 446 height 13
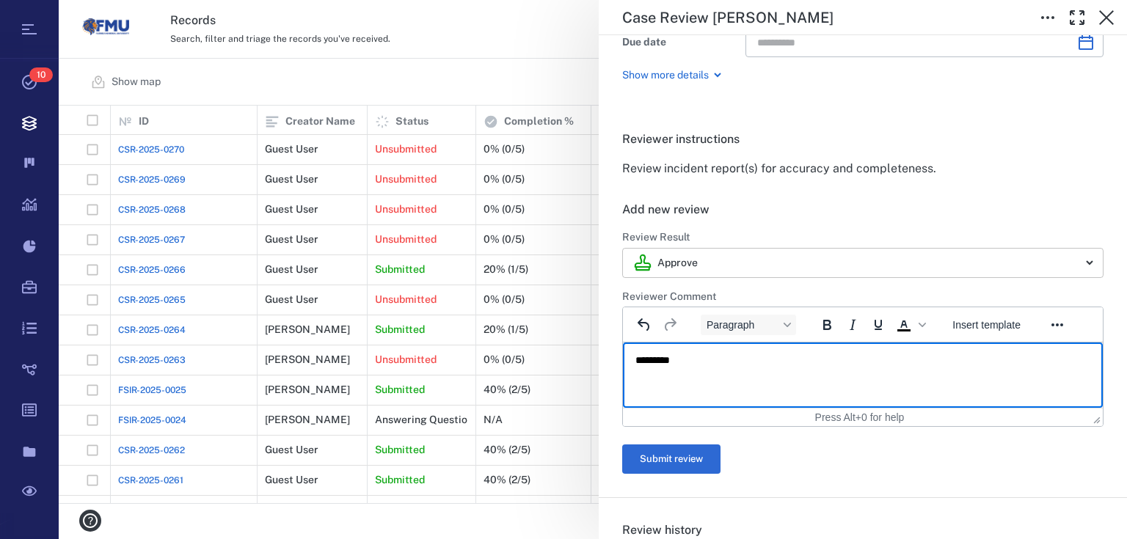
scroll to position [294, 0]
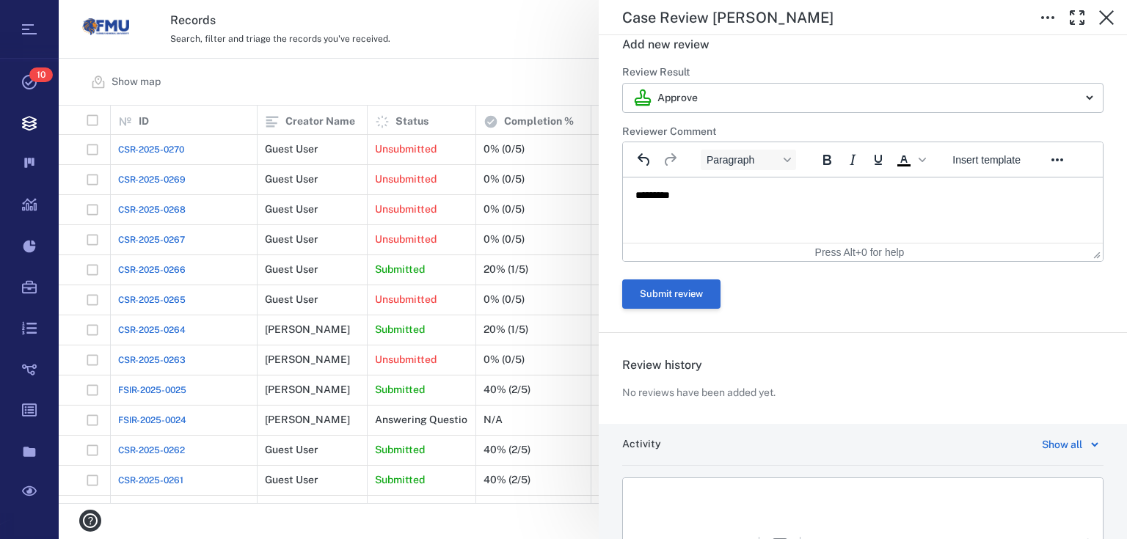
click at [681, 294] on button "Submit review" at bounding box center [671, 294] width 98 height 29
click at [663, 290] on button "Submit review" at bounding box center [671, 294] width 98 height 29
click at [672, 302] on button "Submit review" at bounding box center [671, 294] width 98 height 29
click at [530, 65] on div "**********" at bounding box center [593, 269] width 1069 height 539
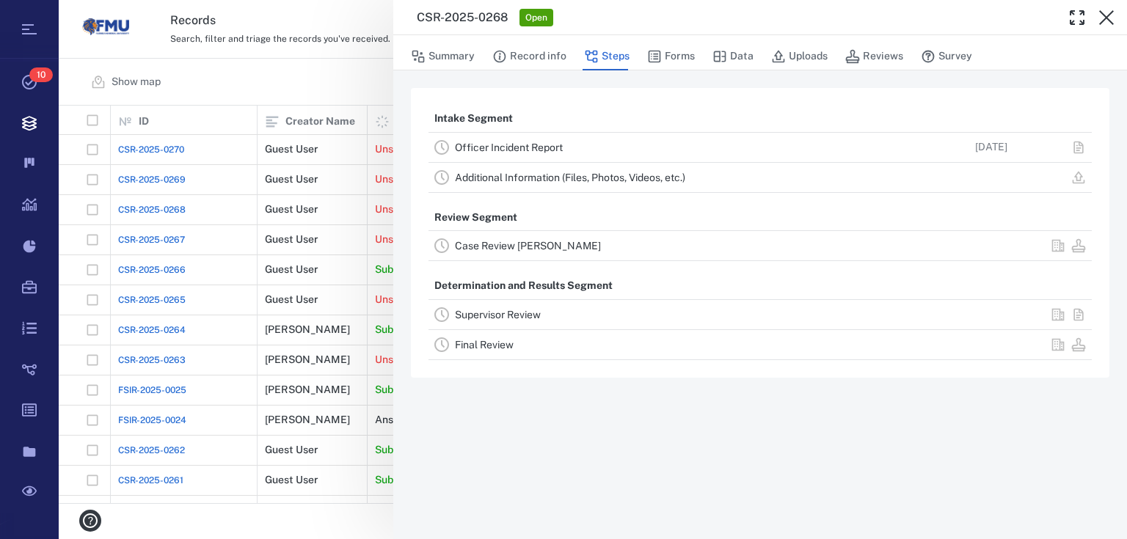
click at [382, 85] on div "CSR-2025-0268 Open Summary Record info Steps Forms Data Uploads Reviews Survey …" at bounding box center [593, 269] width 1069 height 539
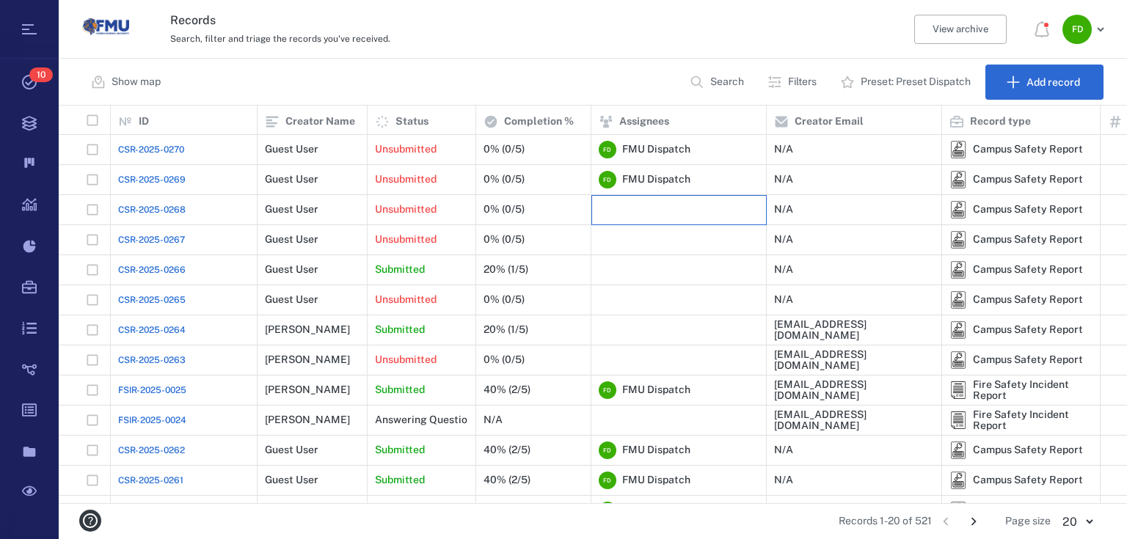
click at [642, 203] on div at bounding box center [679, 209] width 160 height 29
click at [434, 203] on p "Unsubmitted" at bounding box center [406, 210] width 62 height 15
click at [429, 205] on p "Unsubmitted" at bounding box center [406, 210] width 62 height 15
click at [452, 213] on div "Unsubmitted" at bounding box center [421, 209] width 93 height 29
click at [434, 216] on p "Unsubmitted" at bounding box center [406, 210] width 62 height 15
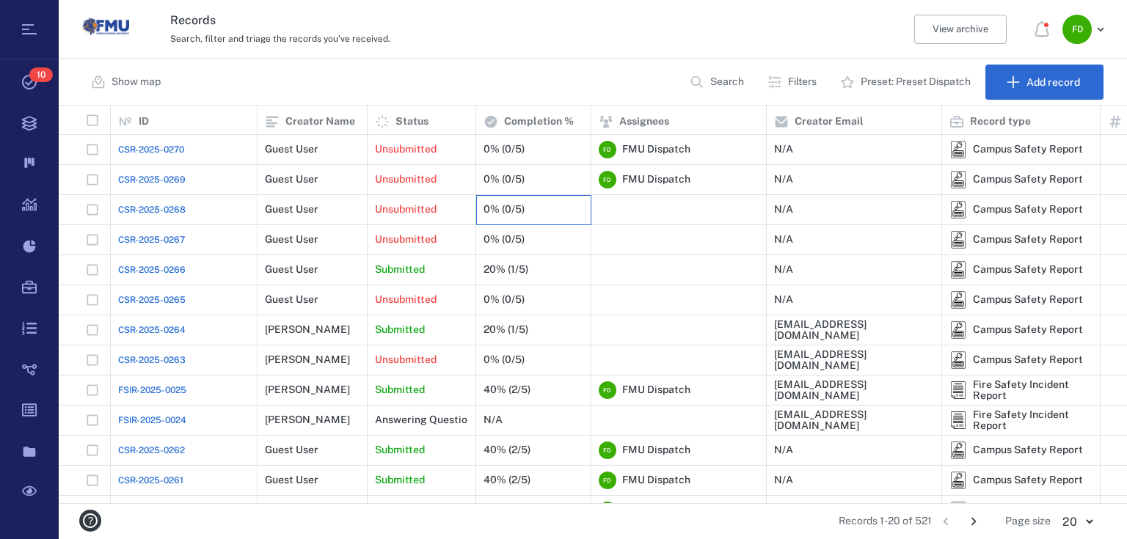
click at [531, 212] on div "0% (0/5)" at bounding box center [534, 209] width 100 height 29
click at [442, 208] on div "Unsubmitted" at bounding box center [421, 209] width 93 height 29
click at [451, 211] on div "Unsubmitted" at bounding box center [421, 209] width 93 height 29
click at [444, 244] on div "Unsubmitted" at bounding box center [421, 239] width 93 height 29
click at [443, 244] on div "Unsubmitted" at bounding box center [421, 239] width 93 height 29
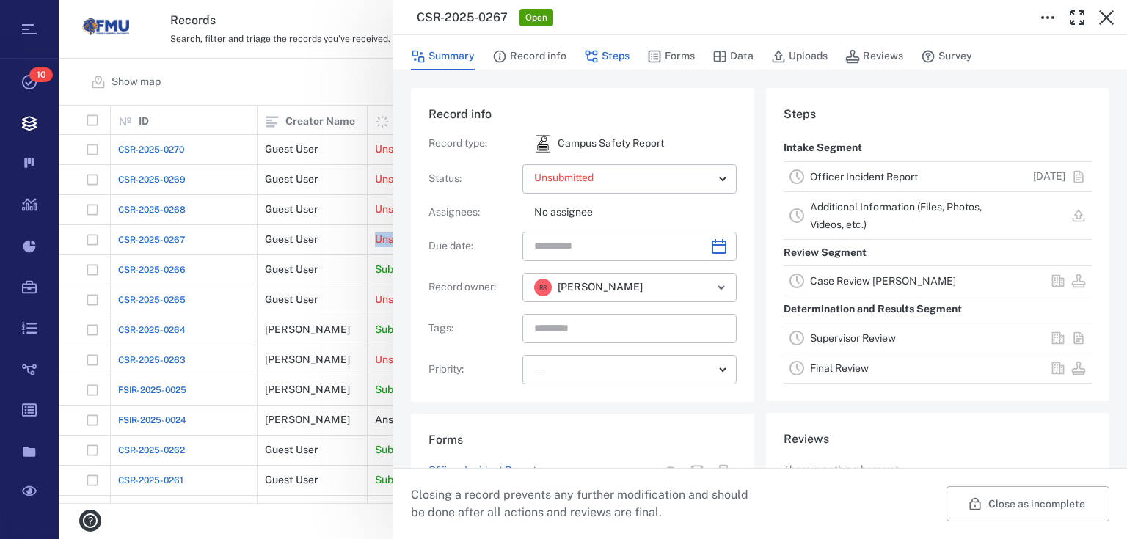
click at [619, 59] on button "Steps" at bounding box center [607, 57] width 46 height 28
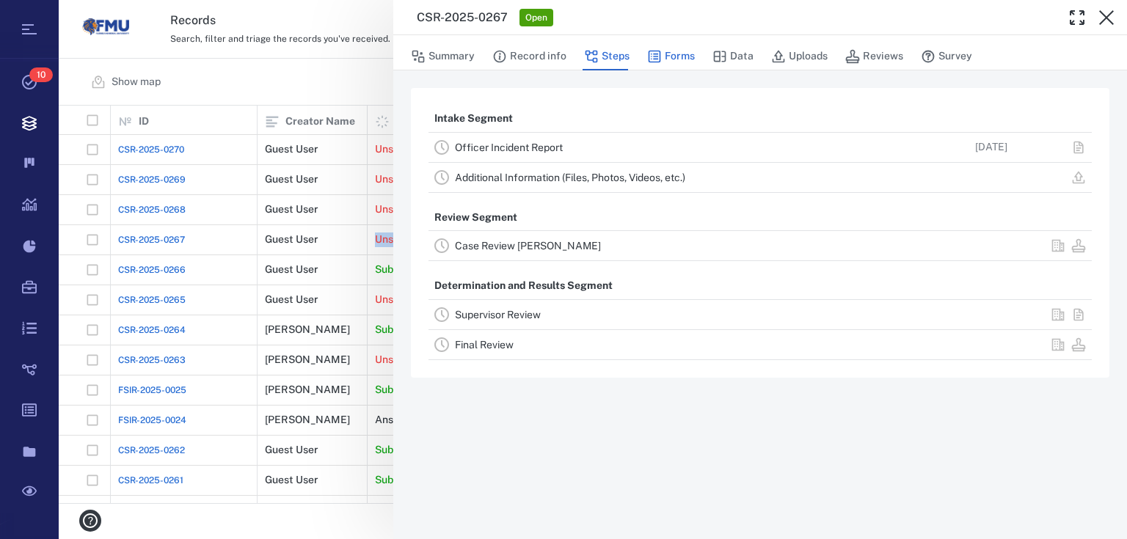
click at [674, 56] on button "Forms" at bounding box center [671, 57] width 48 height 28
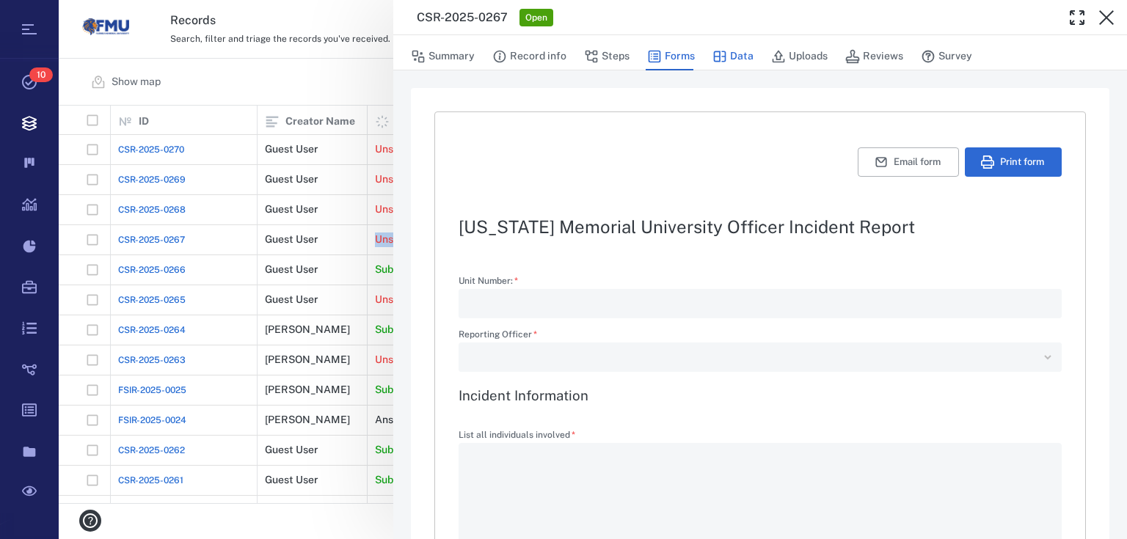
click at [724, 54] on icon "button" at bounding box center [720, 56] width 12 height 11
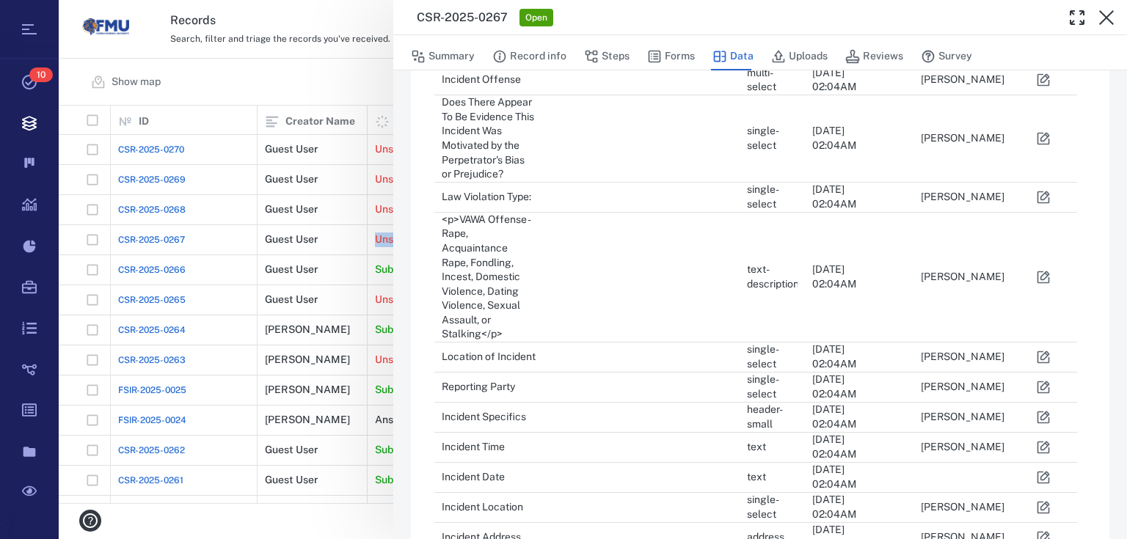
scroll to position [470, 0]
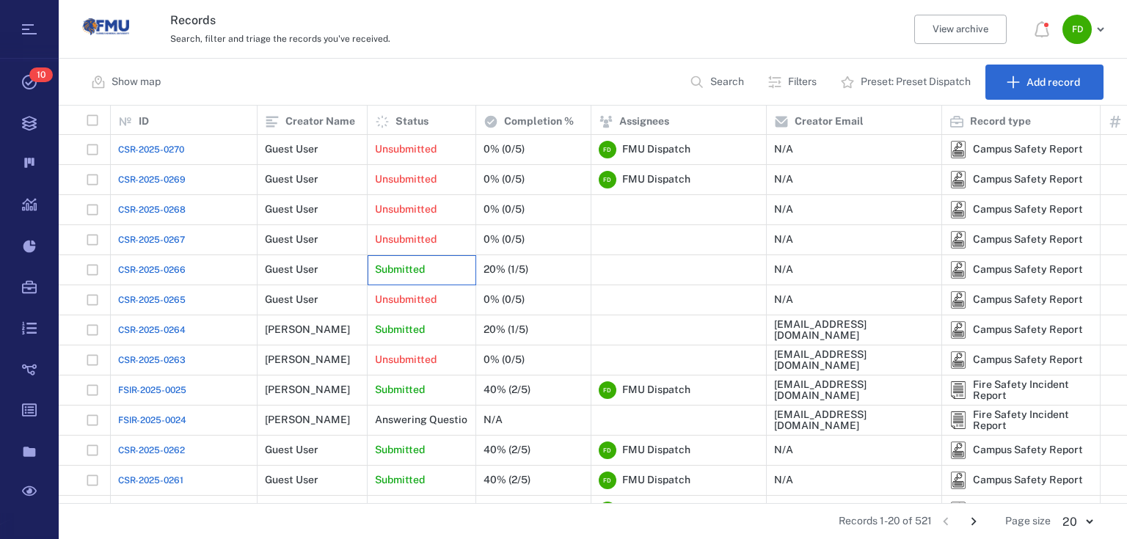
click at [408, 263] on p "Submitted" at bounding box center [400, 270] width 50 height 15
click at [446, 265] on div "Submitted" at bounding box center [421, 269] width 93 height 29
click at [440, 263] on div "Submitted" at bounding box center [421, 269] width 93 height 29
click at [552, 270] on div "20% (1/5)" at bounding box center [534, 269] width 100 height 29
